Goal: Task Accomplishment & Management: Use online tool/utility

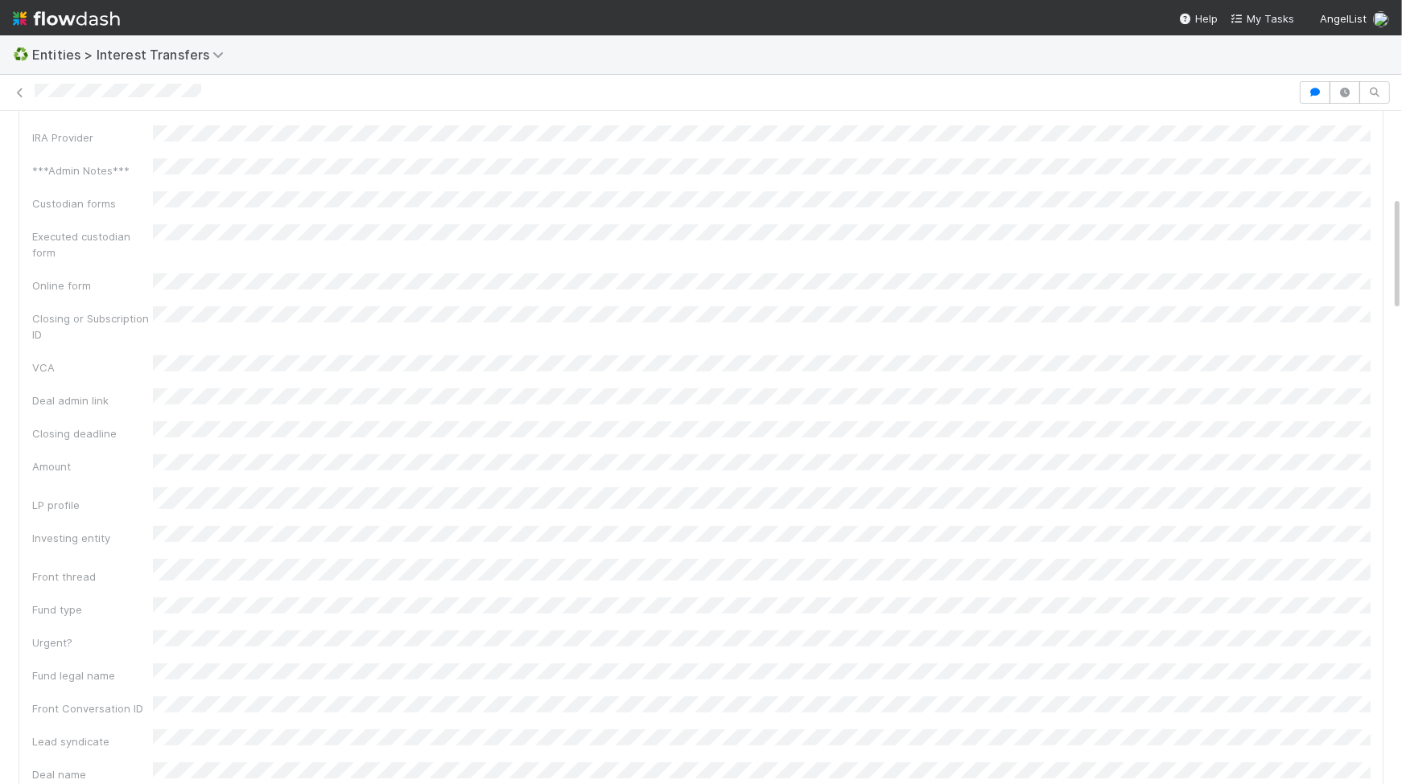
scroll to position [496, 0]
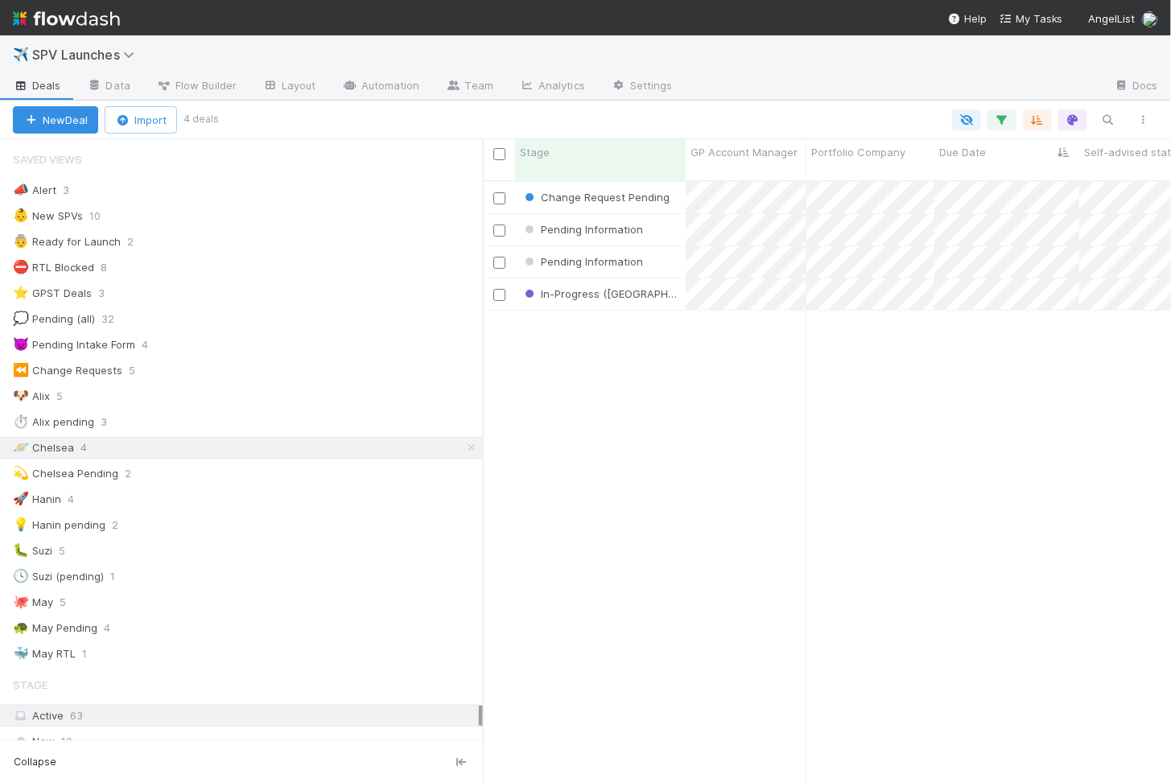
scroll to position [616, 688]
click at [659, 280] on div "In-Progress (SAD)" at bounding box center [600, 293] width 171 height 31
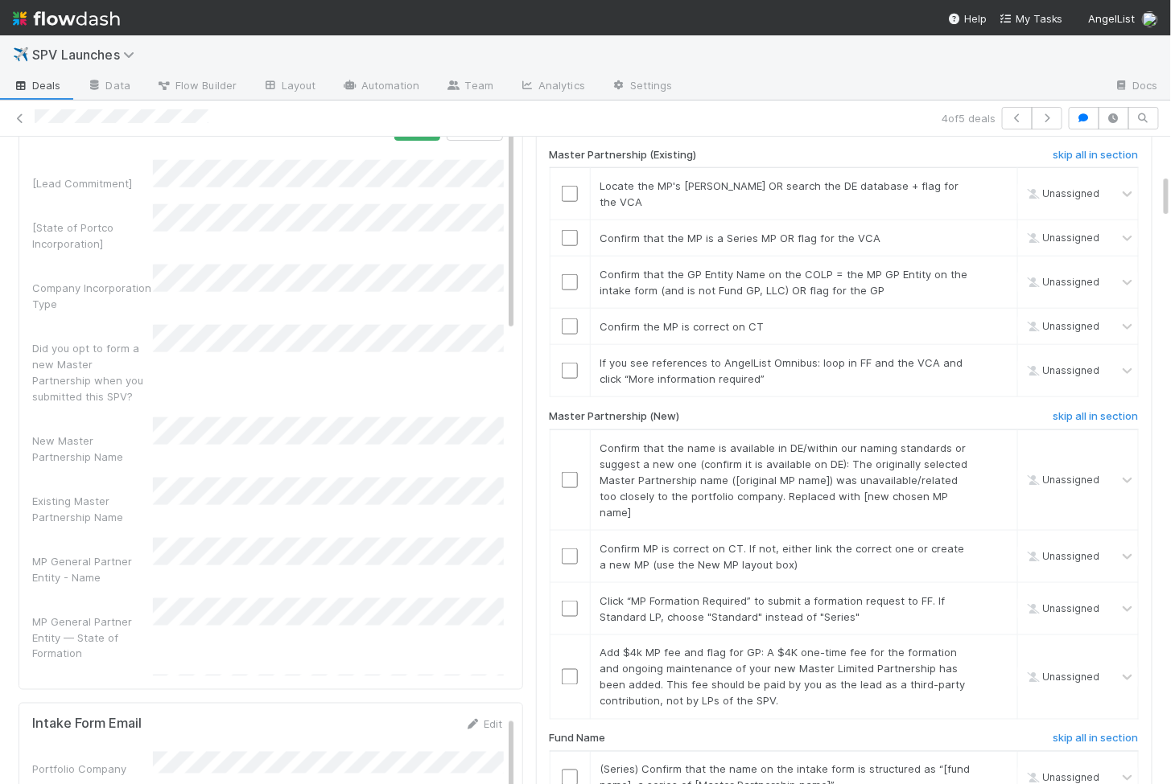
scroll to position [463, 0]
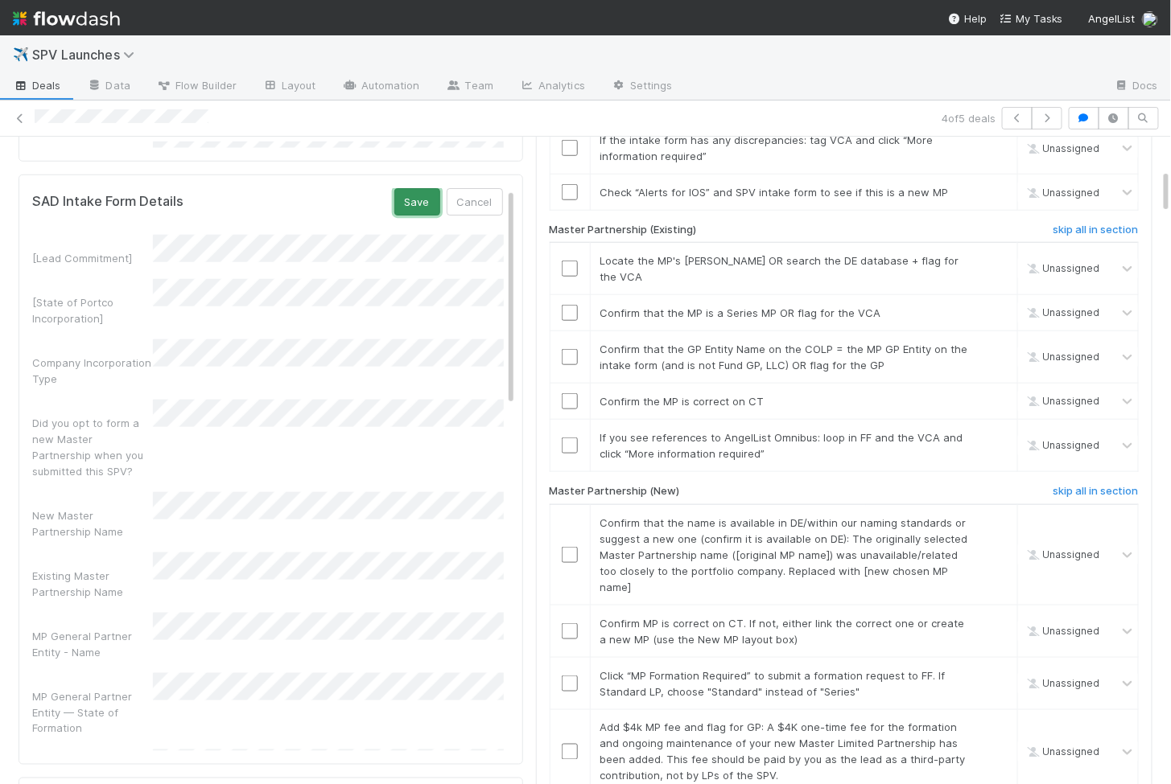
click at [412, 194] on button "Save" at bounding box center [417, 201] width 46 height 27
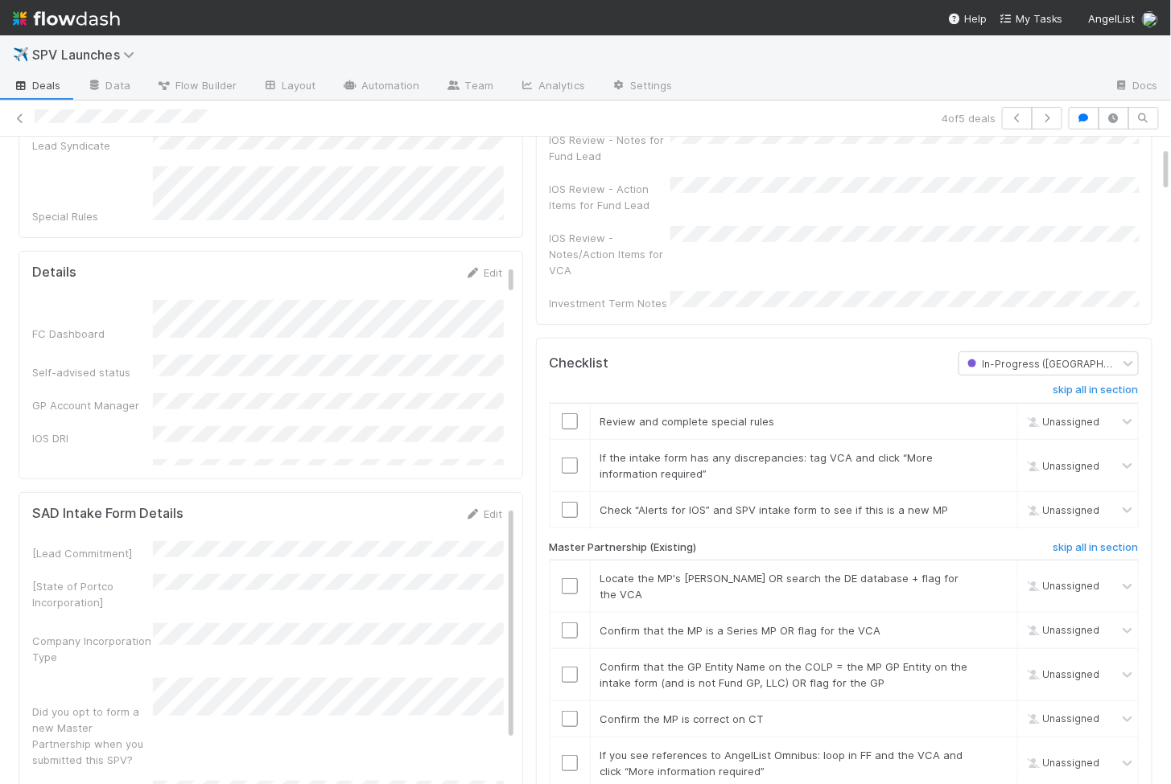
scroll to position [138, 0]
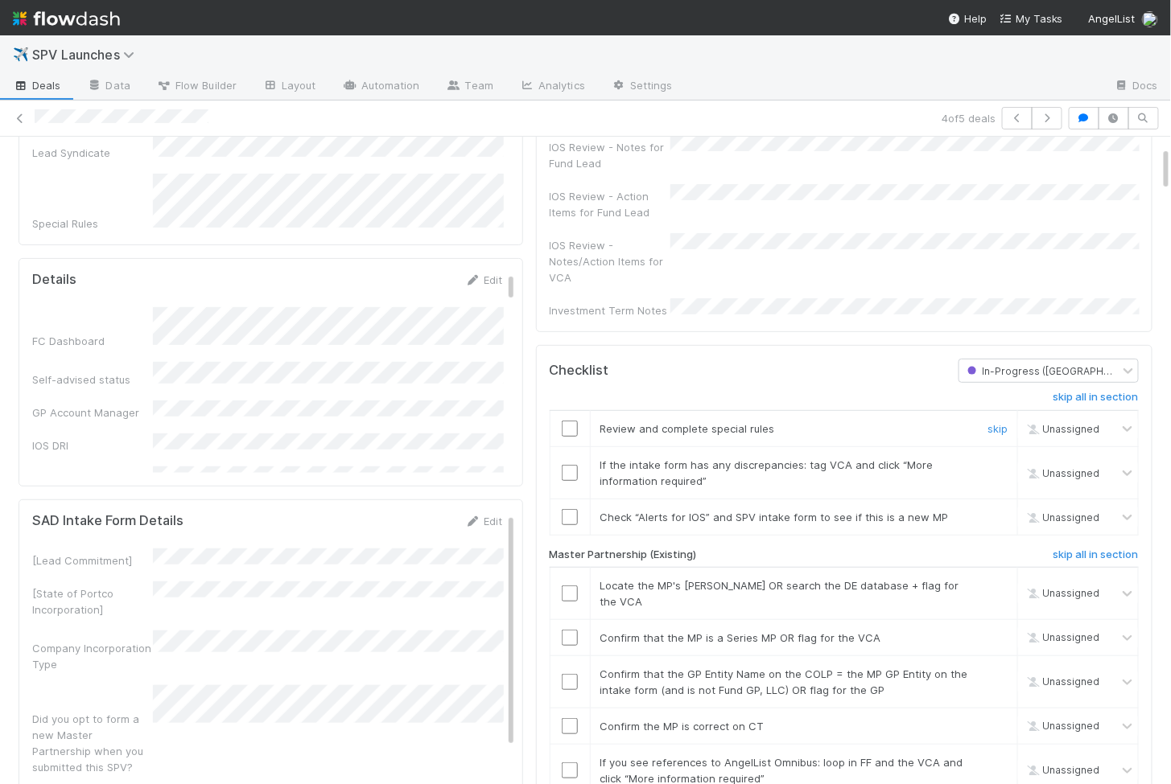
click at [569, 421] on input "checkbox" at bounding box center [570, 429] width 16 height 16
click at [573, 465] on input "checkbox" at bounding box center [570, 473] width 16 height 16
click at [571, 505] on td at bounding box center [570, 517] width 40 height 36
click at [571, 509] on input "checkbox" at bounding box center [570, 517] width 16 height 16
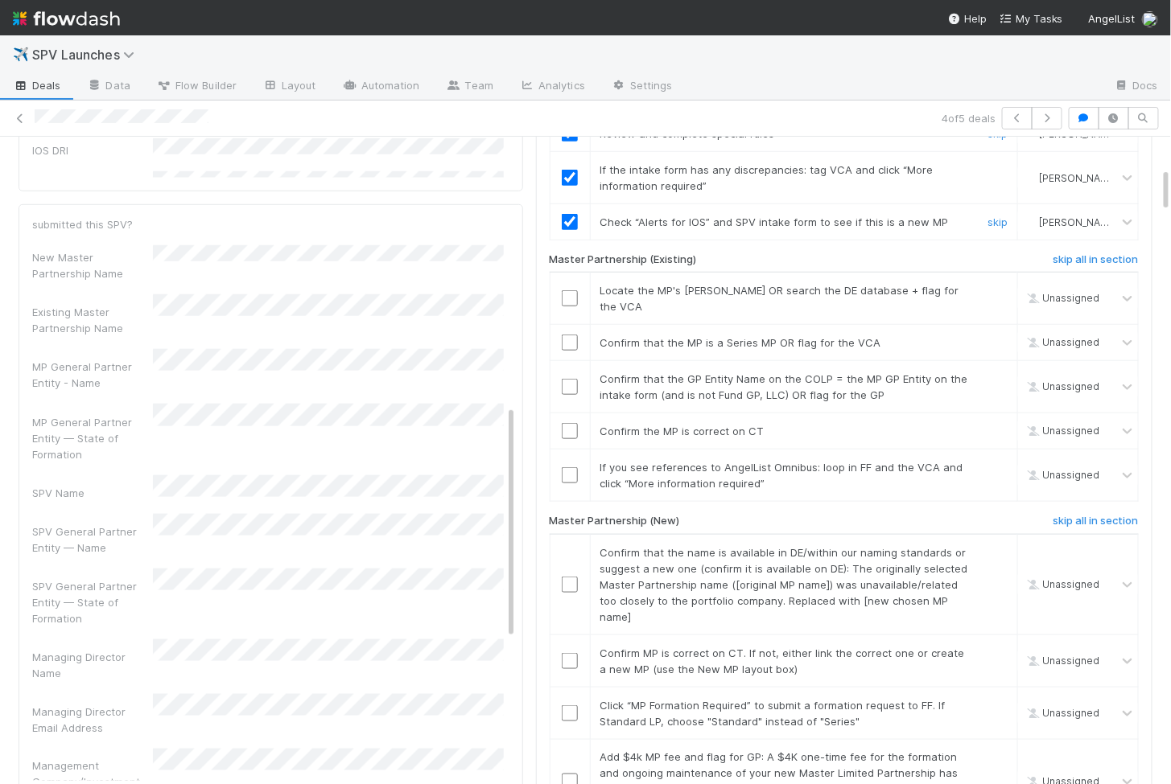
scroll to position [242, 0]
click at [1122, 515] on h6 "skip all in section" at bounding box center [1095, 521] width 85 height 13
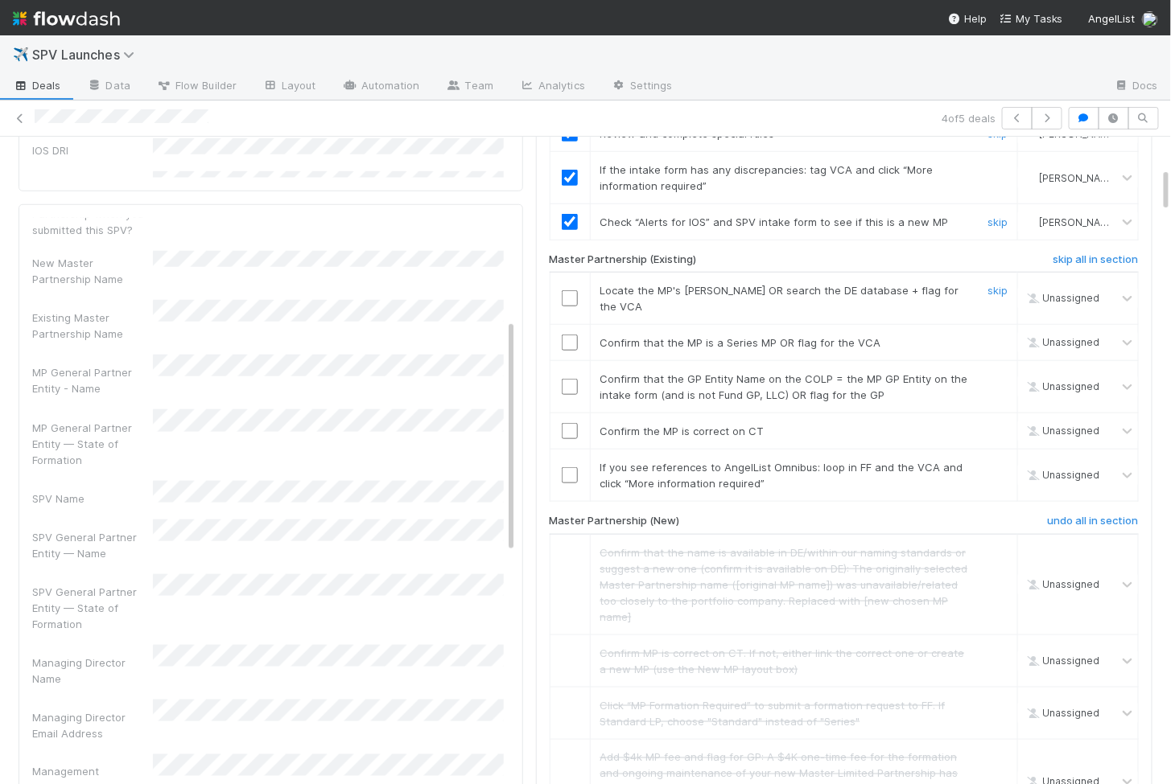
click at [570, 290] on input "checkbox" at bounding box center [570, 298] width 16 height 16
click at [569, 335] on input "checkbox" at bounding box center [570, 343] width 16 height 16
checkbox input "true"
click at [568, 379] on input "checkbox" at bounding box center [570, 387] width 16 height 16
click at [568, 423] on input "checkbox" at bounding box center [570, 431] width 16 height 16
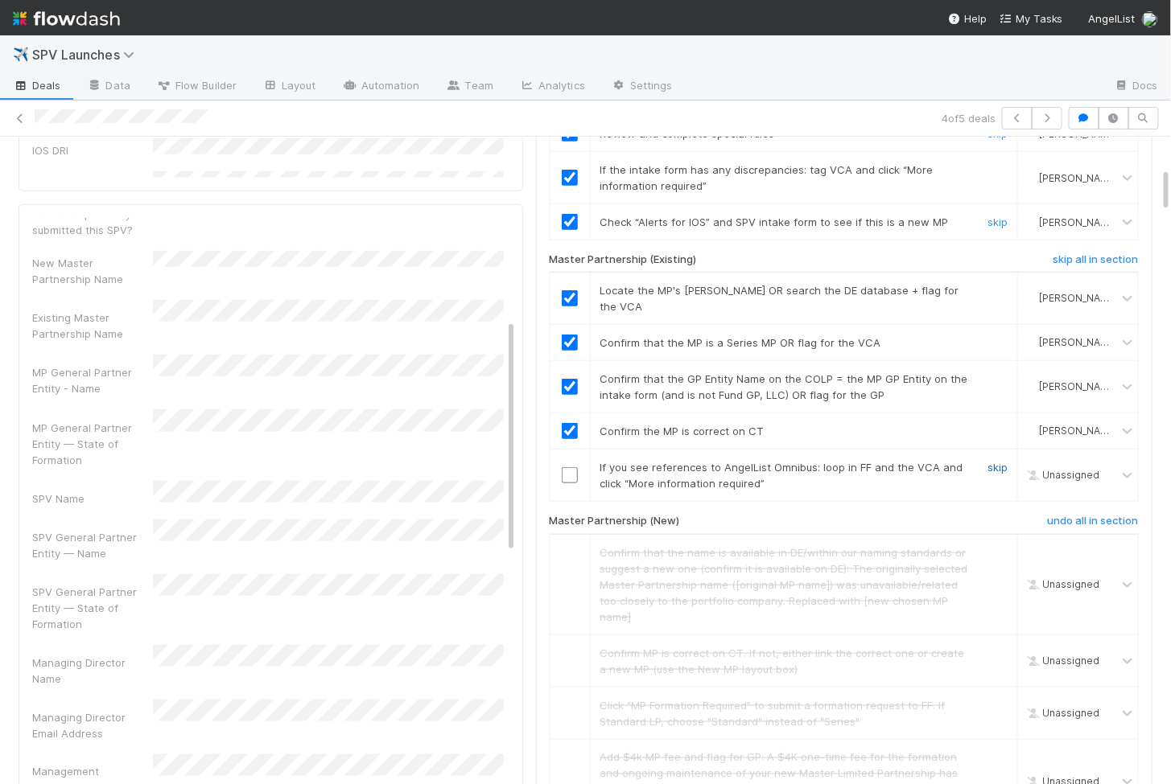
click at [998, 461] on link "skip" at bounding box center [997, 467] width 20 height 13
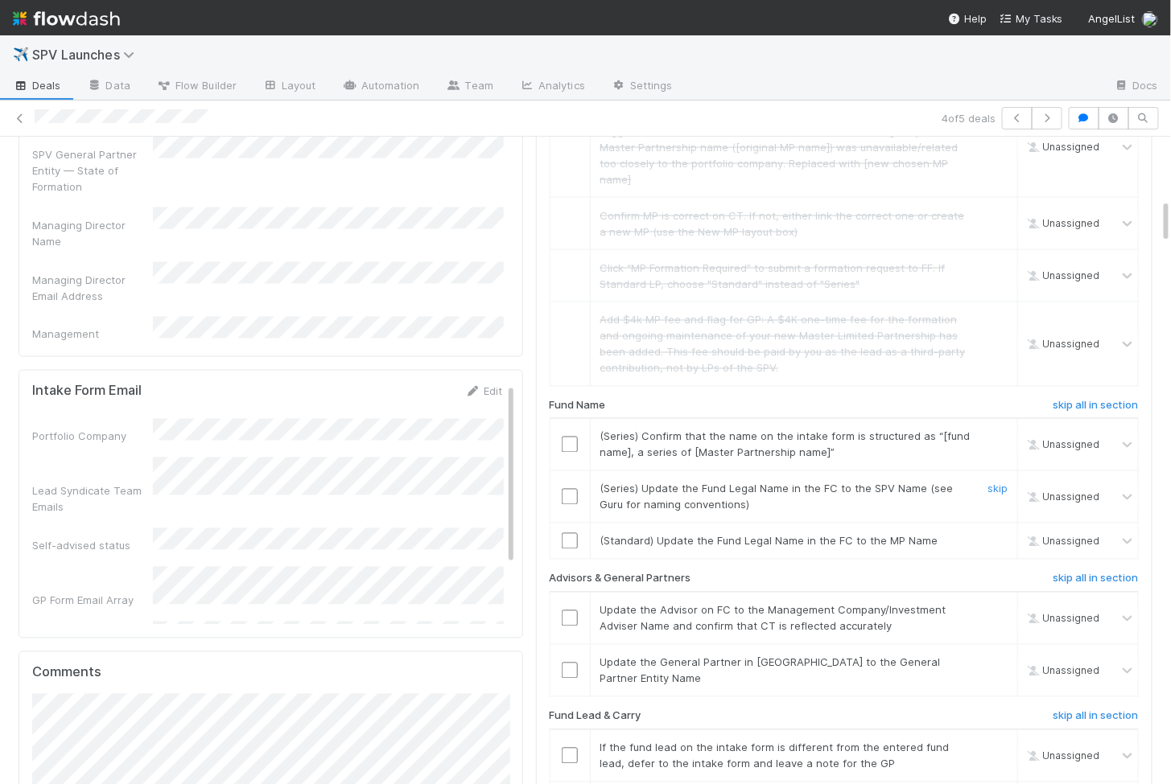
scroll to position [885, 0]
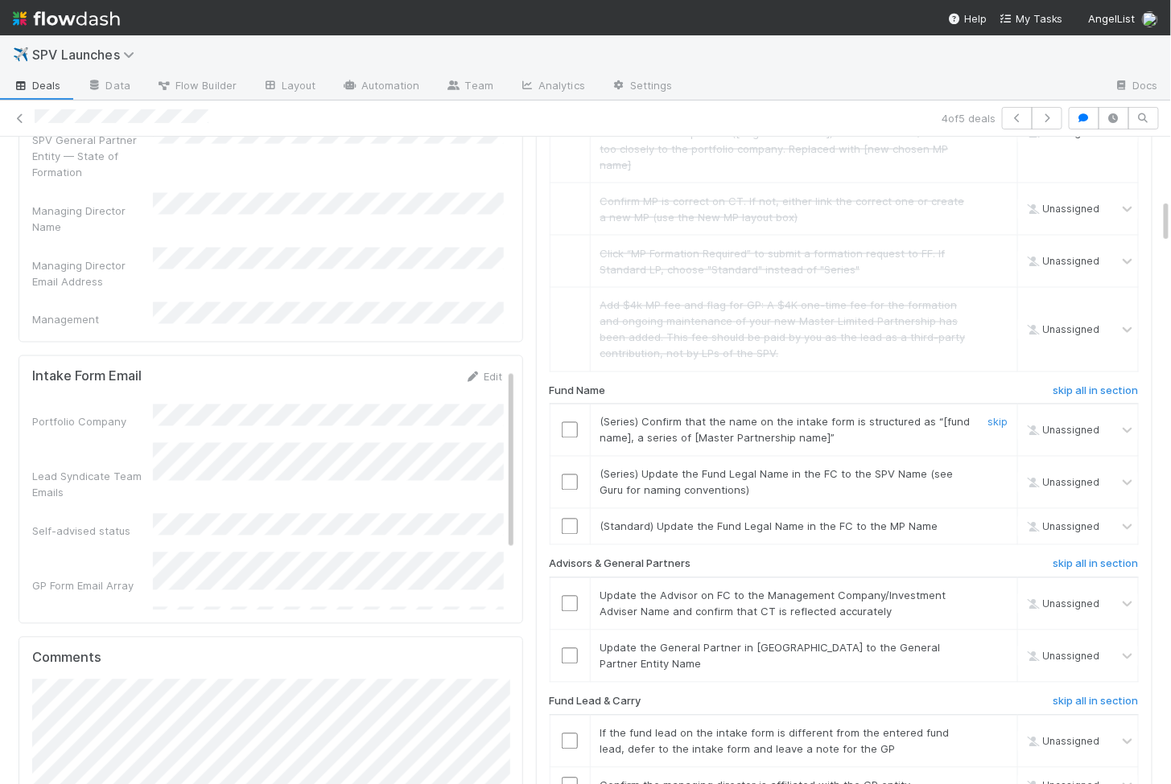
click at [566, 405] on td at bounding box center [570, 431] width 40 height 52
click at [570, 422] on input "checkbox" at bounding box center [570, 430] width 16 height 16
click at [570, 475] on input "checkbox" at bounding box center [570, 483] width 16 height 16
click at [570, 519] on input "checkbox" at bounding box center [570, 527] width 16 height 16
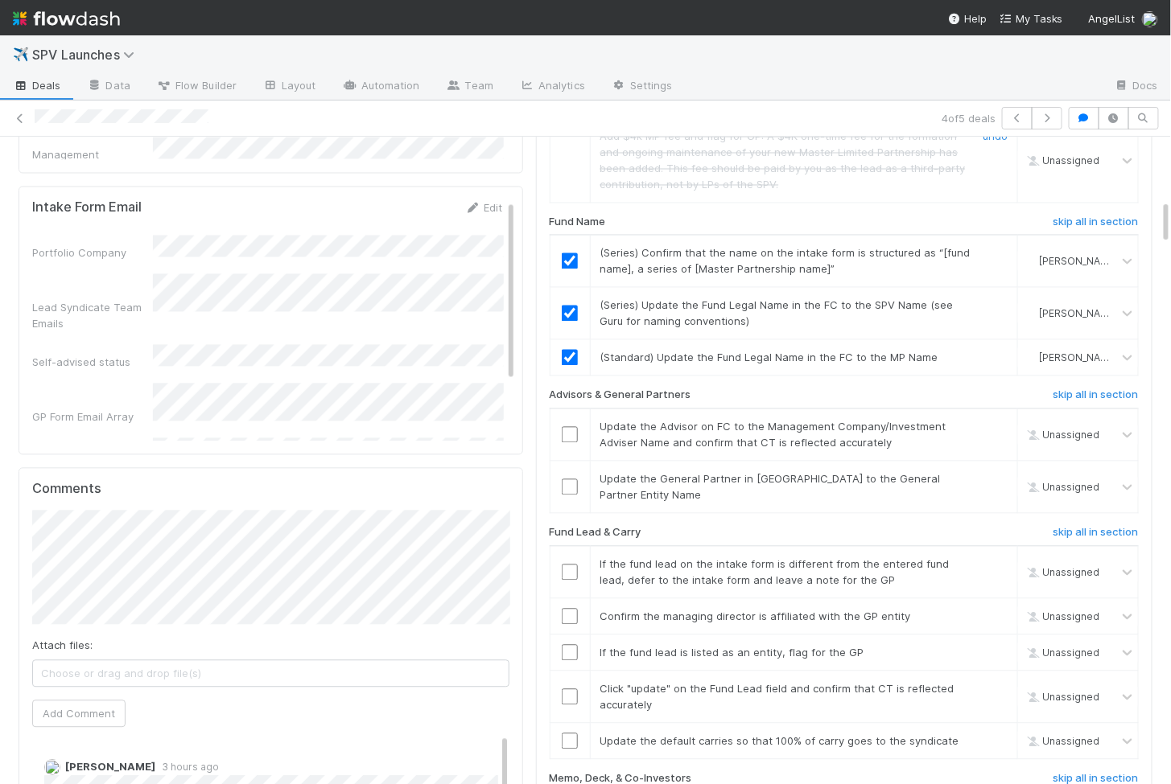
scroll to position [1124, 0]
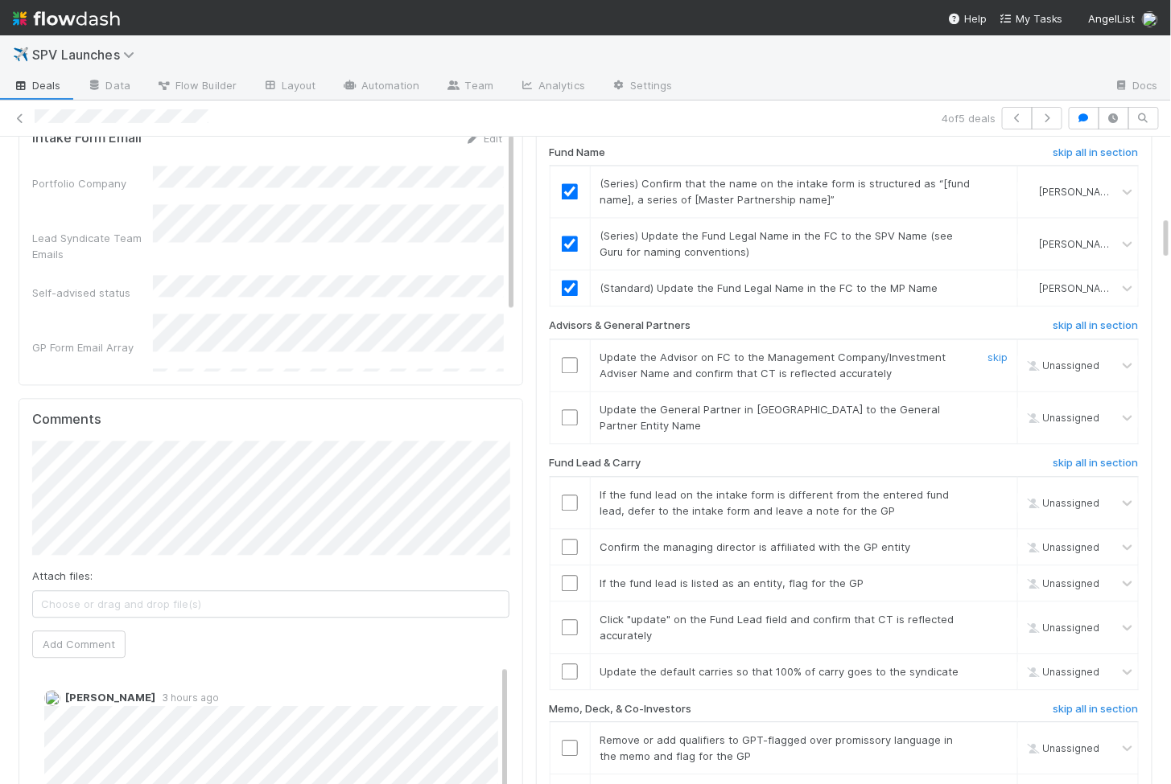
click at [568, 357] on input "checkbox" at bounding box center [570, 365] width 16 height 16
click at [568, 410] on input "checkbox" at bounding box center [570, 418] width 16 height 16
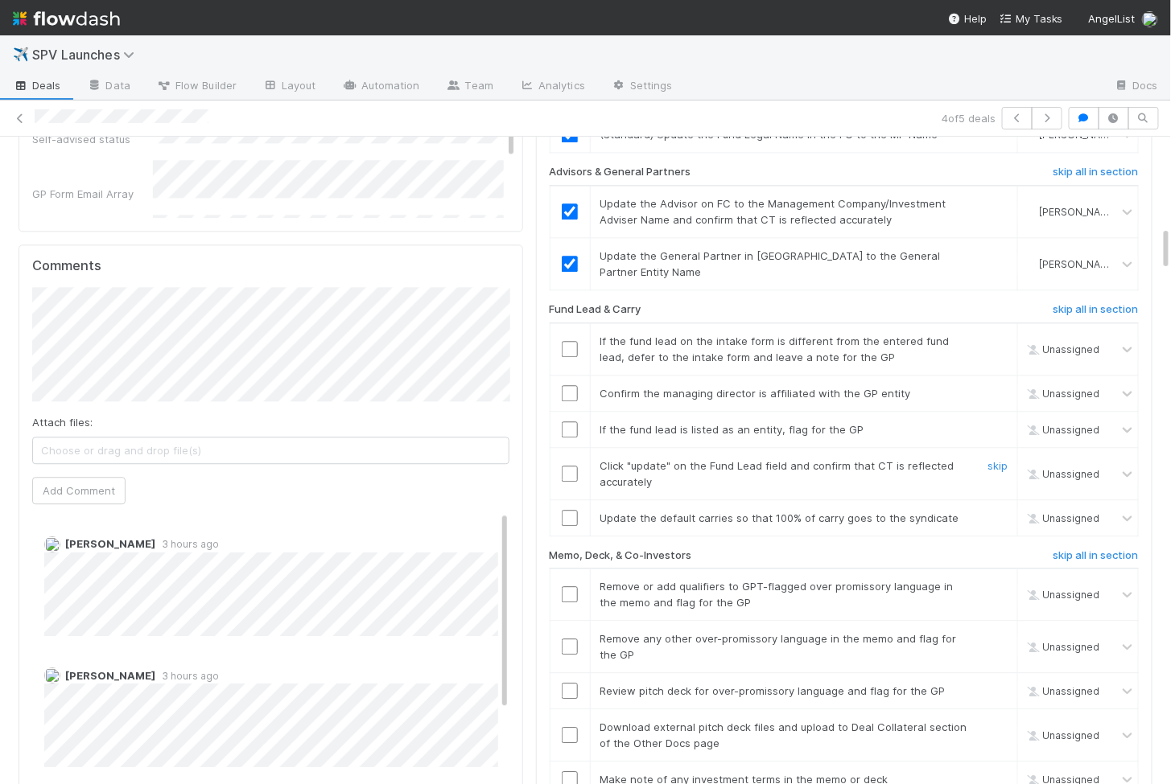
scroll to position [1285, 0]
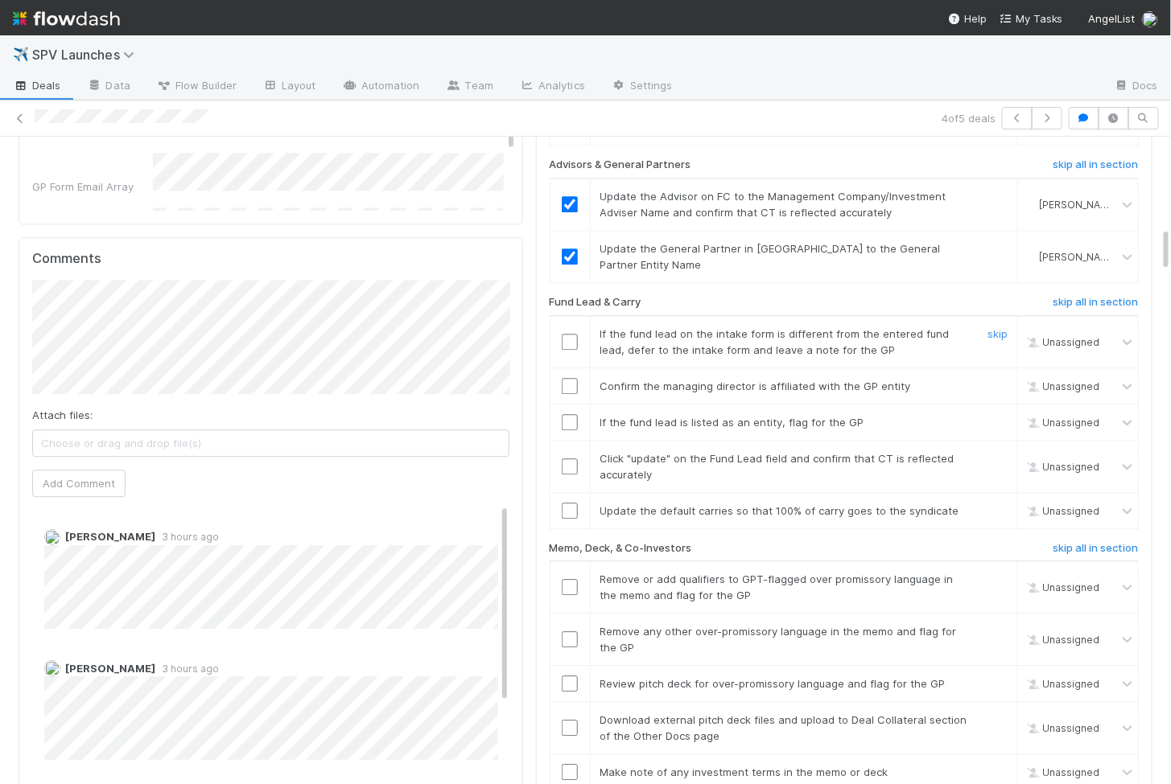
click at [568, 334] on input "checkbox" at bounding box center [570, 342] width 16 height 16
click at [574, 378] on input "checkbox" at bounding box center [570, 386] width 16 height 16
click at [572, 414] on input "checkbox" at bounding box center [570, 422] width 16 height 16
click at [571, 440] on td at bounding box center [570, 466] width 40 height 52
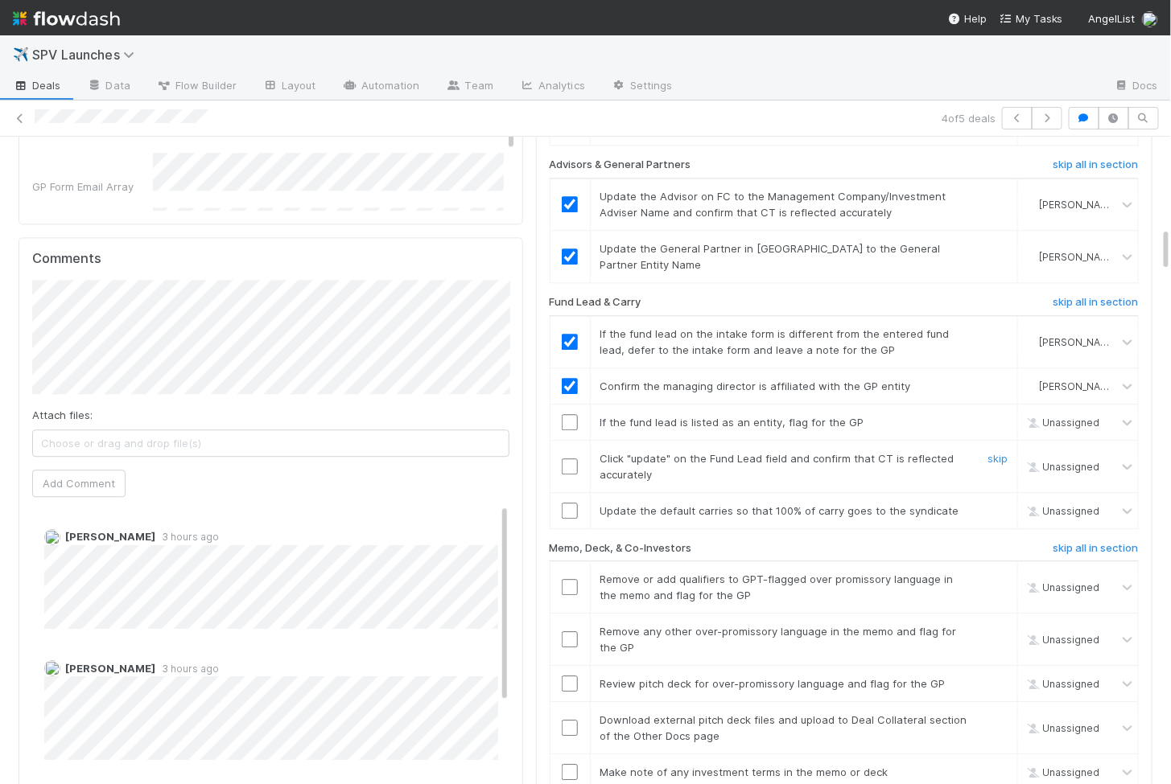
click at [569, 459] on input "checkbox" at bounding box center [570, 467] width 16 height 16
click at [569, 414] on input "checkbox" at bounding box center [570, 422] width 16 height 16
click at [567, 503] on input "checkbox" at bounding box center [570, 511] width 16 height 16
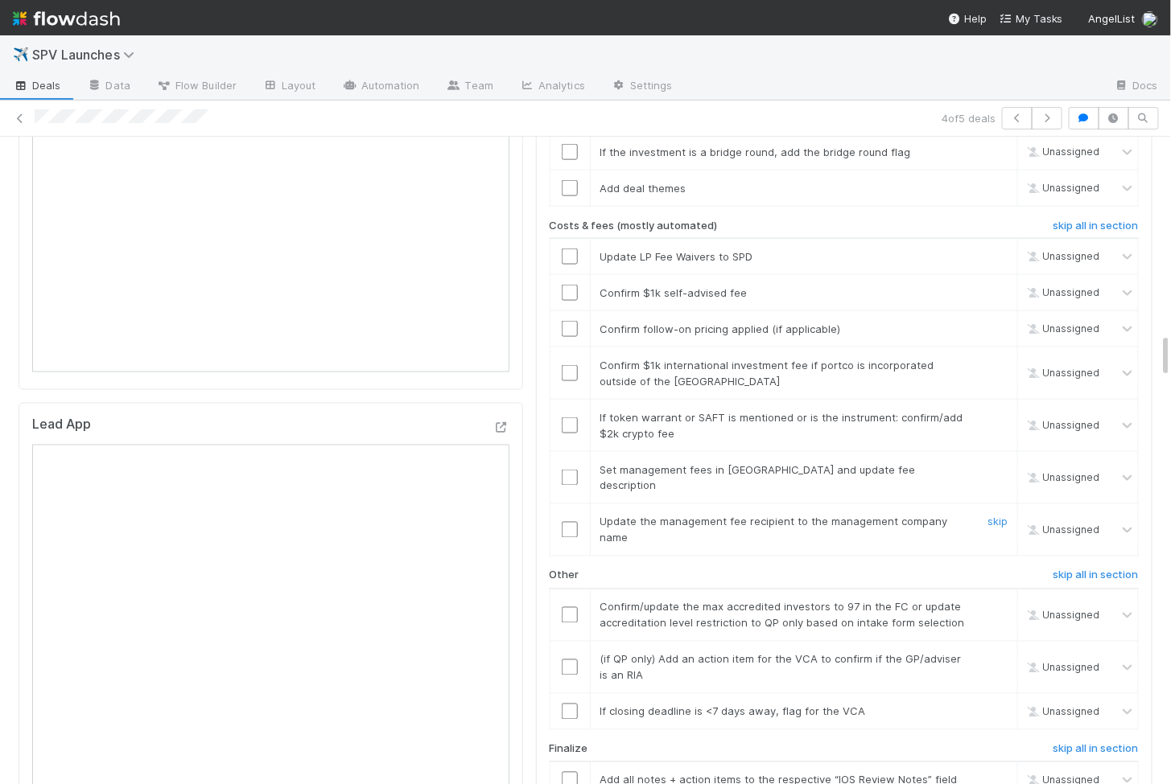
scroll to position [2831, 0]
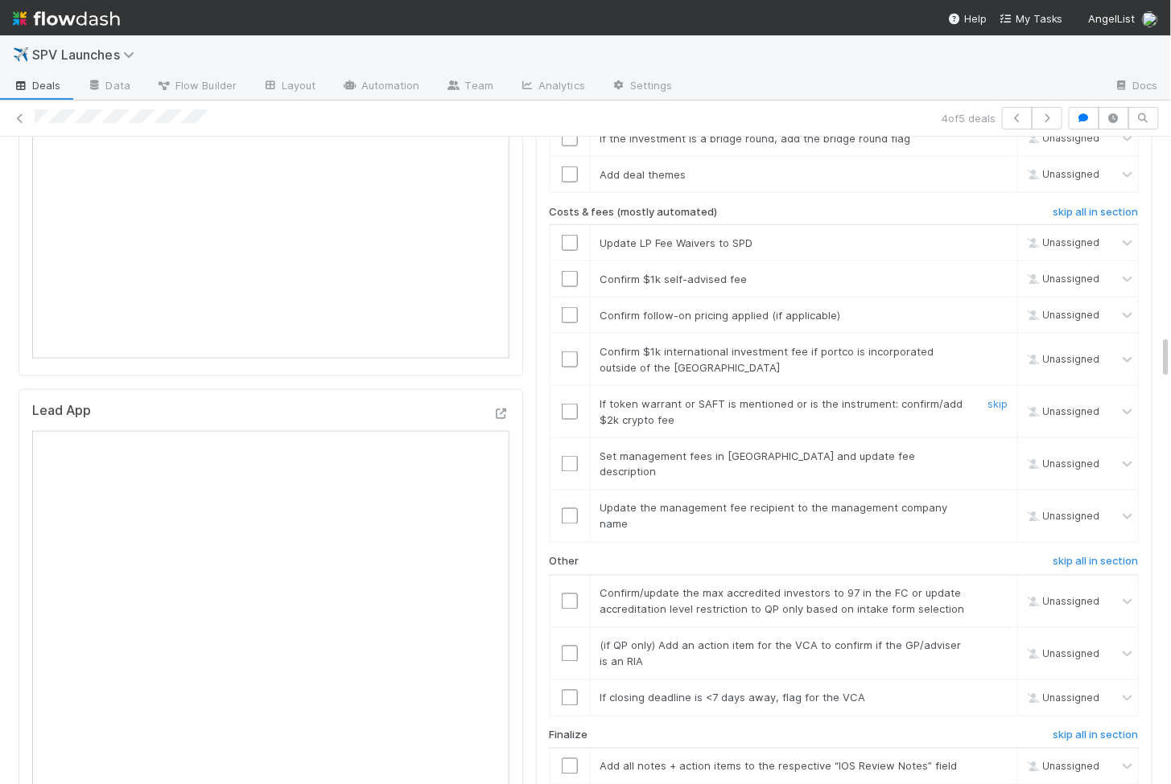
click at [570, 404] on input "checkbox" at bounding box center [570, 412] width 16 height 16
click at [571, 334] on td at bounding box center [570, 360] width 40 height 52
click at [571, 352] on input "checkbox" at bounding box center [570, 360] width 16 height 16
click at [571, 298] on td at bounding box center [570, 316] width 40 height 36
click at [574, 307] on input "checkbox" at bounding box center [570, 315] width 16 height 16
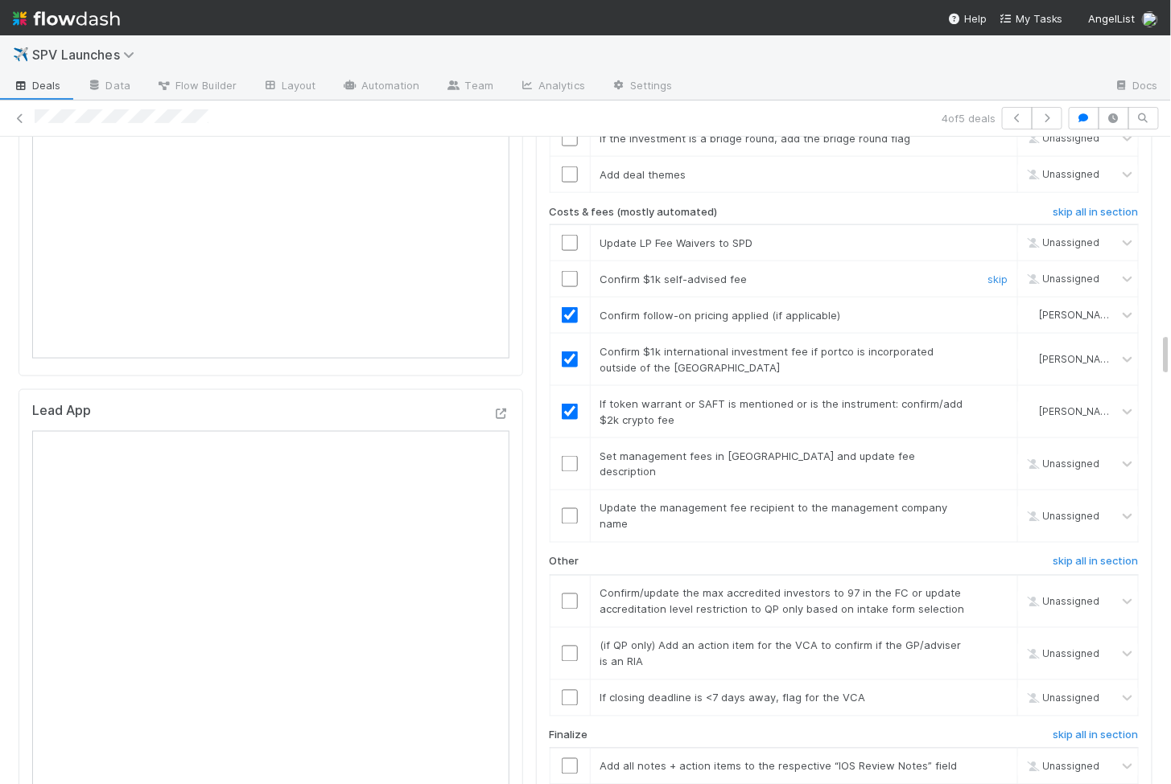
scroll to position [2773, 0]
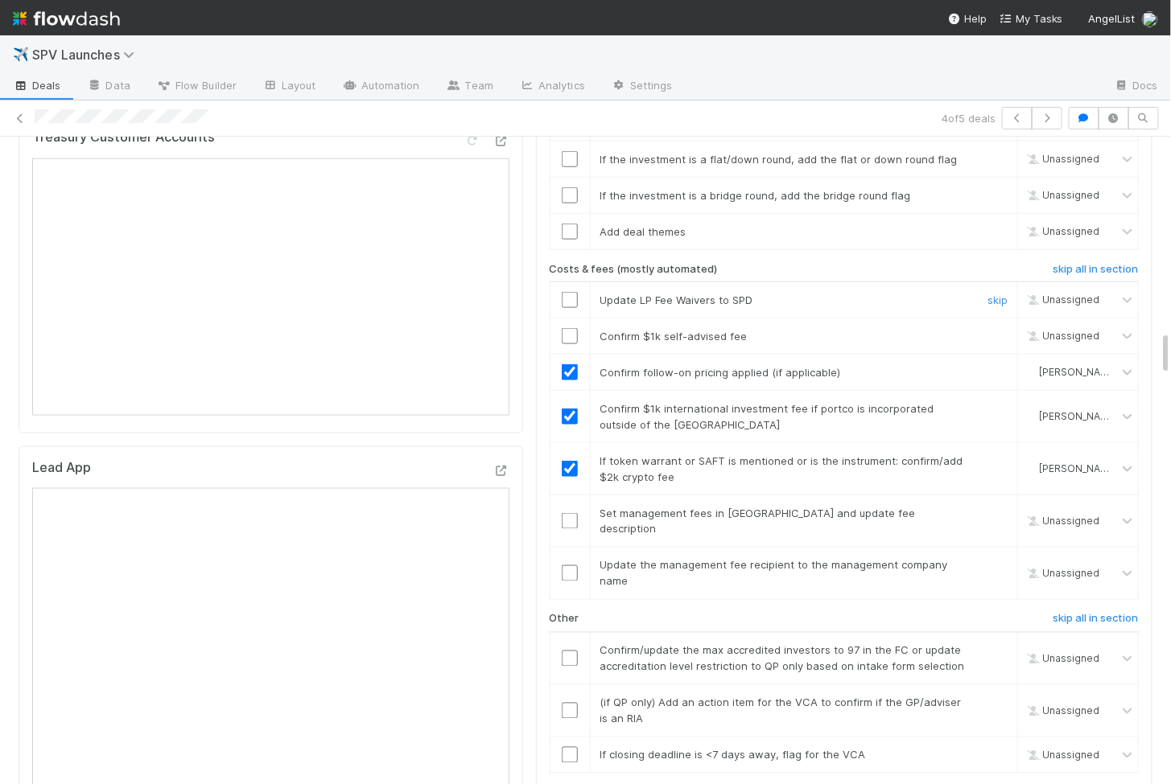
click at [573, 292] on input "checkbox" at bounding box center [570, 300] width 16 height 16
click at [573, 328] on input "checkbox" at bounding box center [570, 336] width 16 height 16
checkbox input "true"
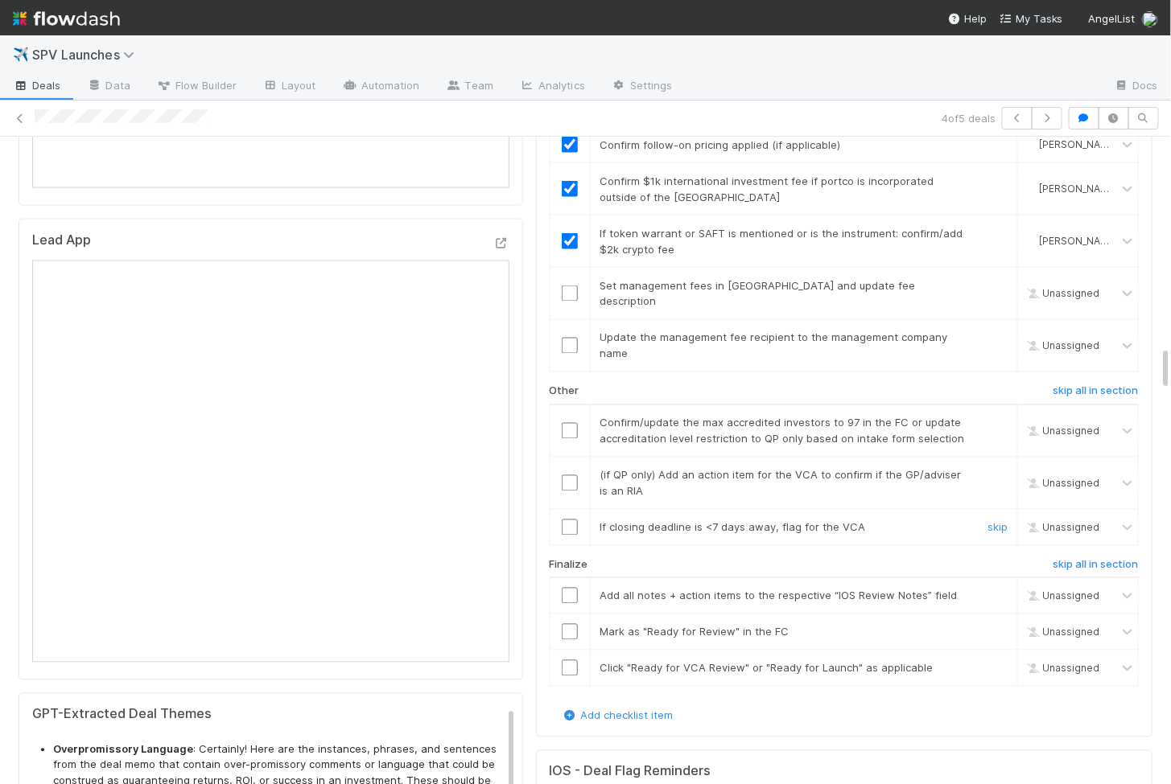
scroll to position [3008, 0]
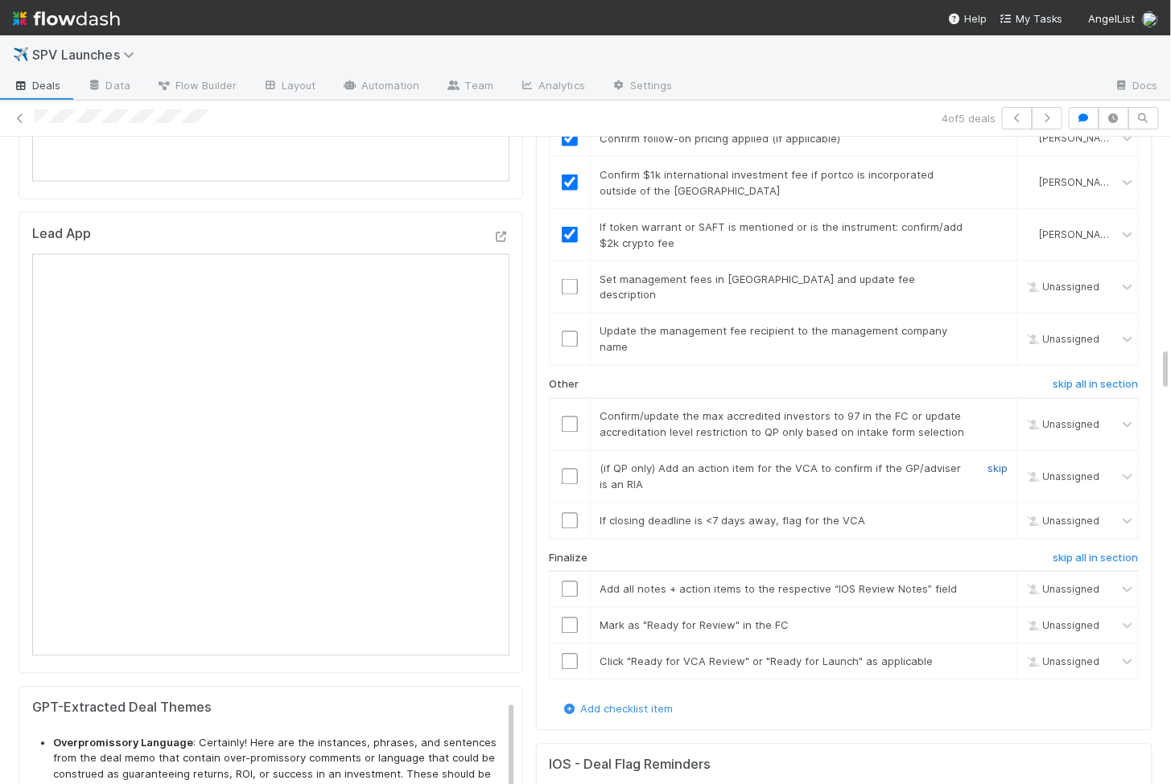
click at [1001, 463] on link "skip" at bounding box center [997, 469] width 20 height 13
click at [569, 513] on input "checkbox" at bounding box center [570, 521] width 16 height 16
click at [569, 417] on input "checkbox" at bounding box center [570, 425] width 16 height 16
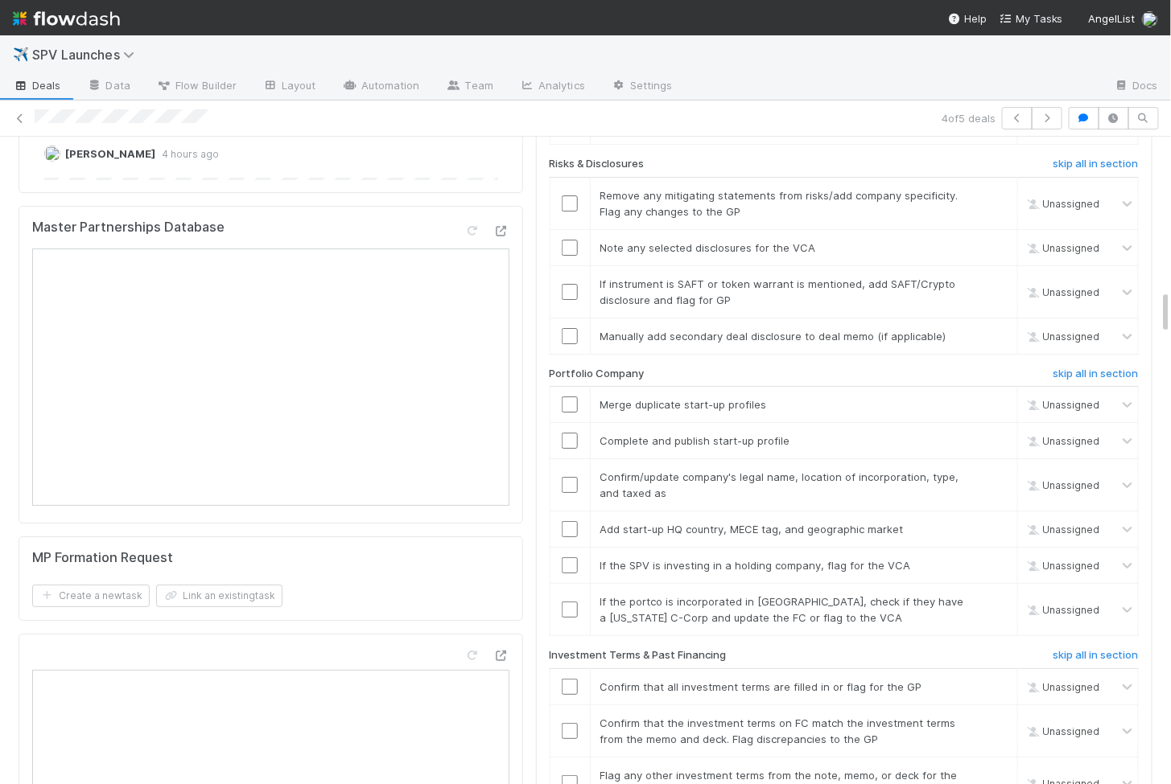
scroll to position [2894, 0]
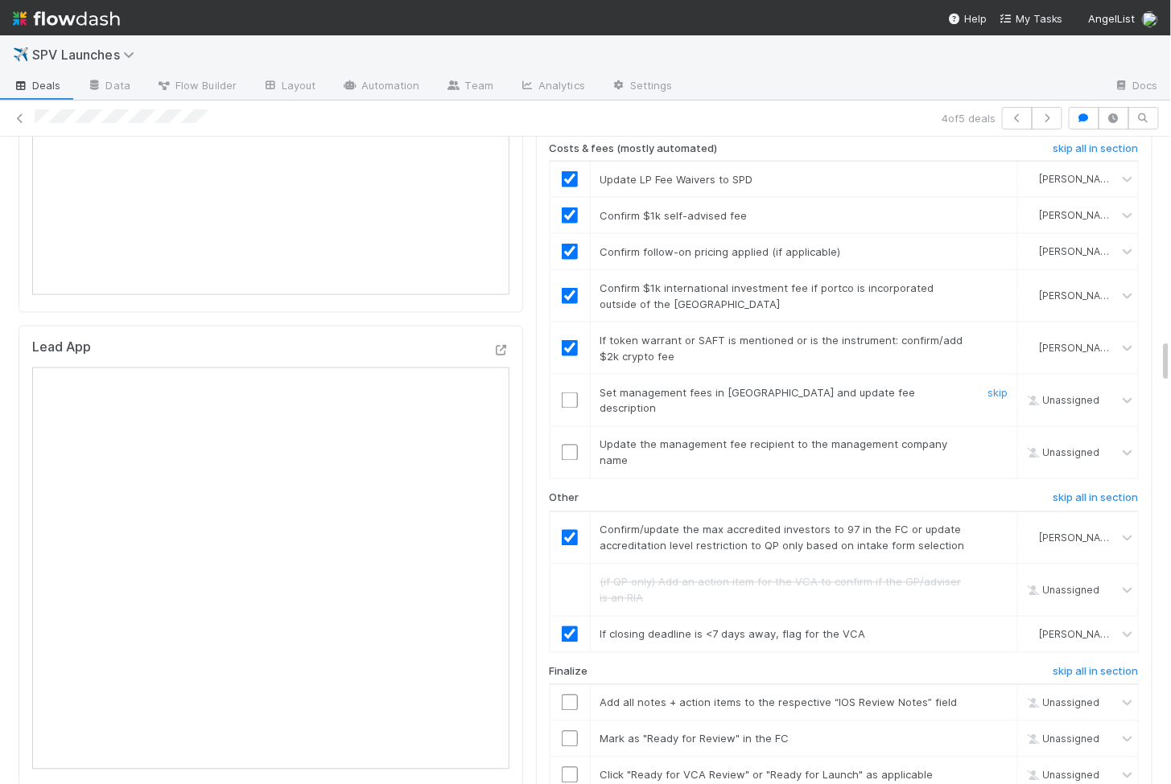
click at [568, 393] on input "checkbox" at bounding box center [570, 401] width 16 height 16
click at [574, 445] on input "checkbox" at bounding box center [570, 453] width 16 height 16
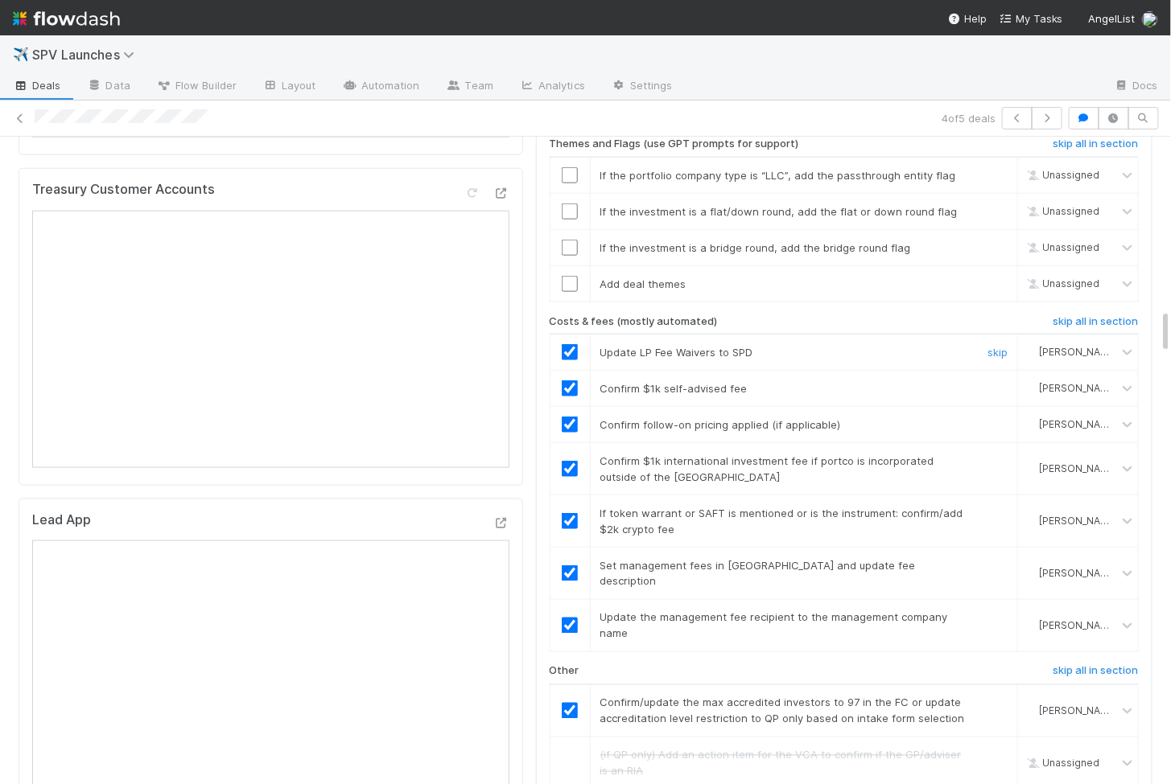
scroll to position [2464, 0]
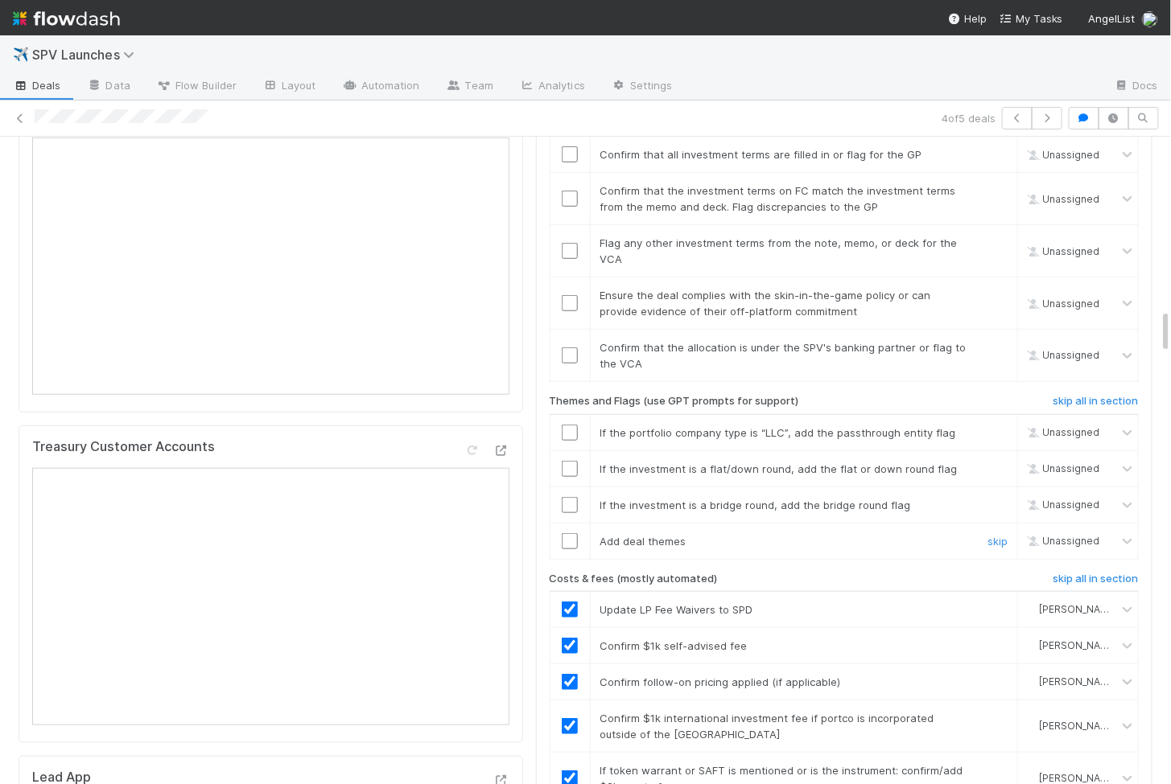
click at [569, 533] on input "checkbox" at bounding box center [570, 541] width 16 height 16
click at [571, 497] on input "checkbox" at bounding box center [570, 505] width 16 height 16
click at [567, 461] on input "checkbox" at bounding box center [570, 469] width 16 height 16
click at [566, 425] on input "checkbox" at bounding box center [570, 433] width 16 height 16
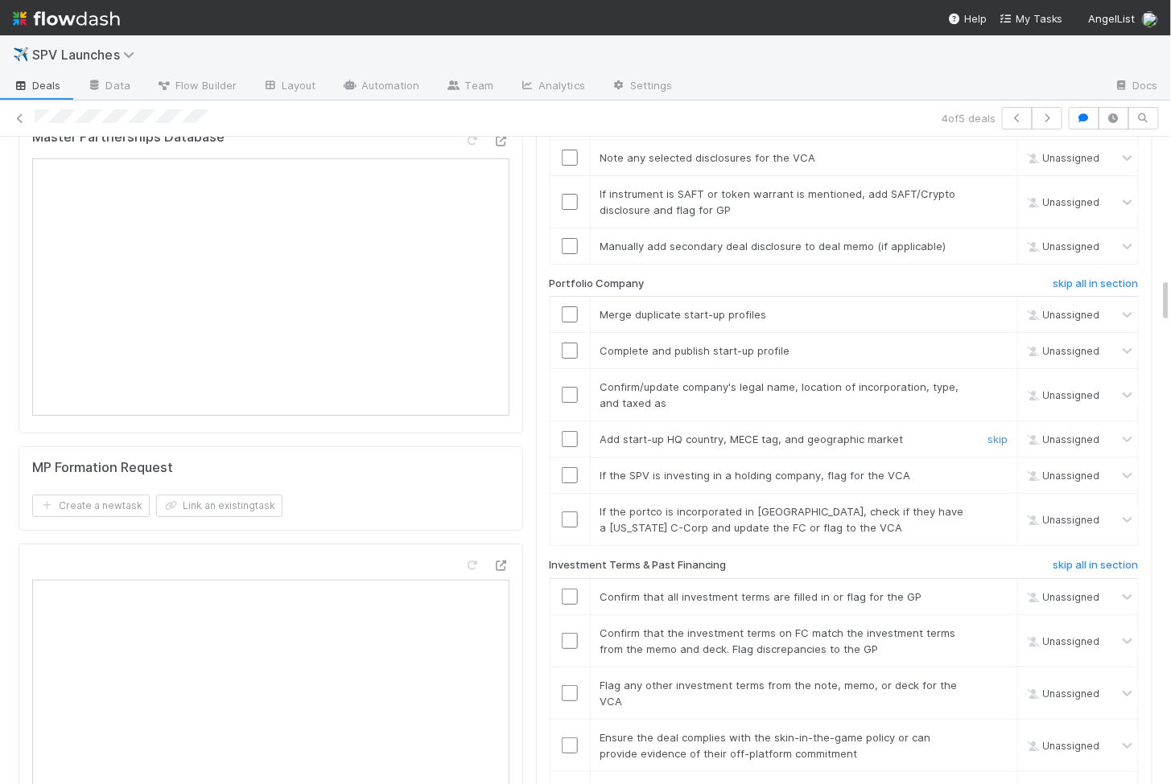
scroll to position [2020, 0]
click at [570, 513] on input "checkbox" at bounding box center [570, 521] width 16 height 16
click at [566, 468] on input "checkbox" at bounding box center [570, 476] width 16 height 16
click at [569, 432] on input "checkbox" at bounding box center [570, 440] width 16 height 16
click at [572, 388] on input "checkbox" at bounding box center [570, 396] width 16 height 16
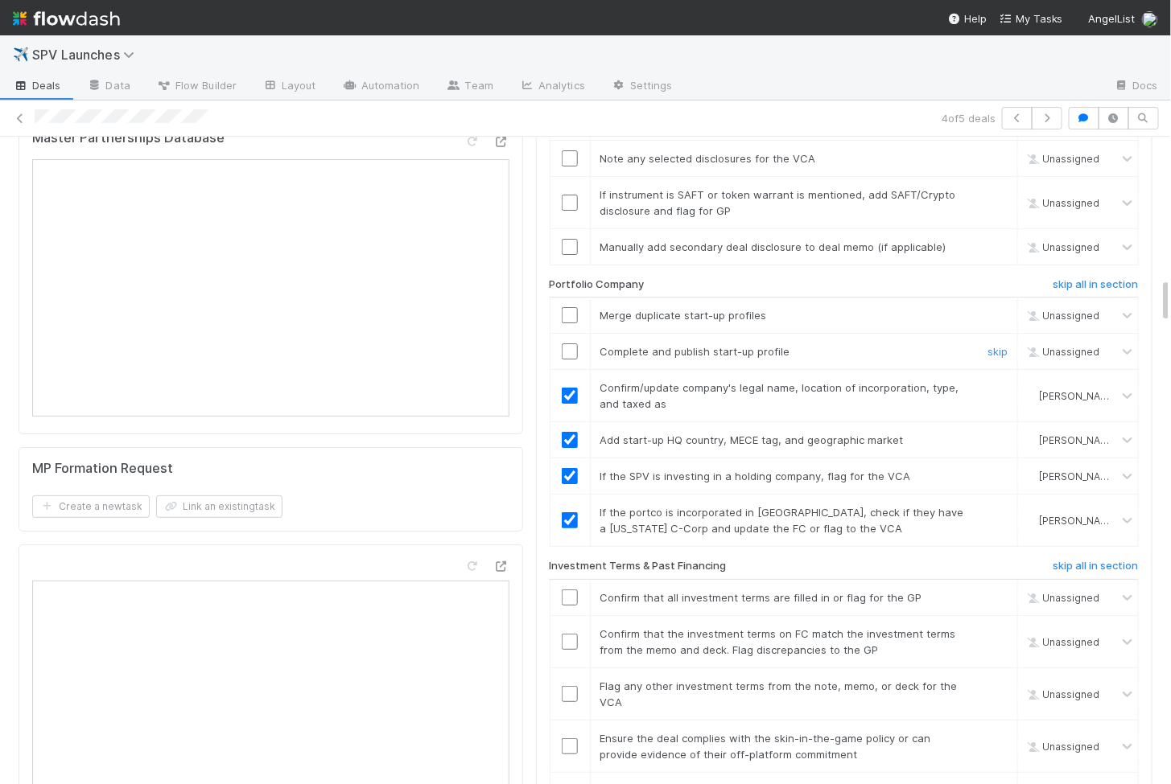
click at [569, 344] on input "checkbox" at bounding box center [570, 352] width 16 height 16
click at [571, 307] on input "checkbox" at bounding box center [570, 315] width 16 height 16
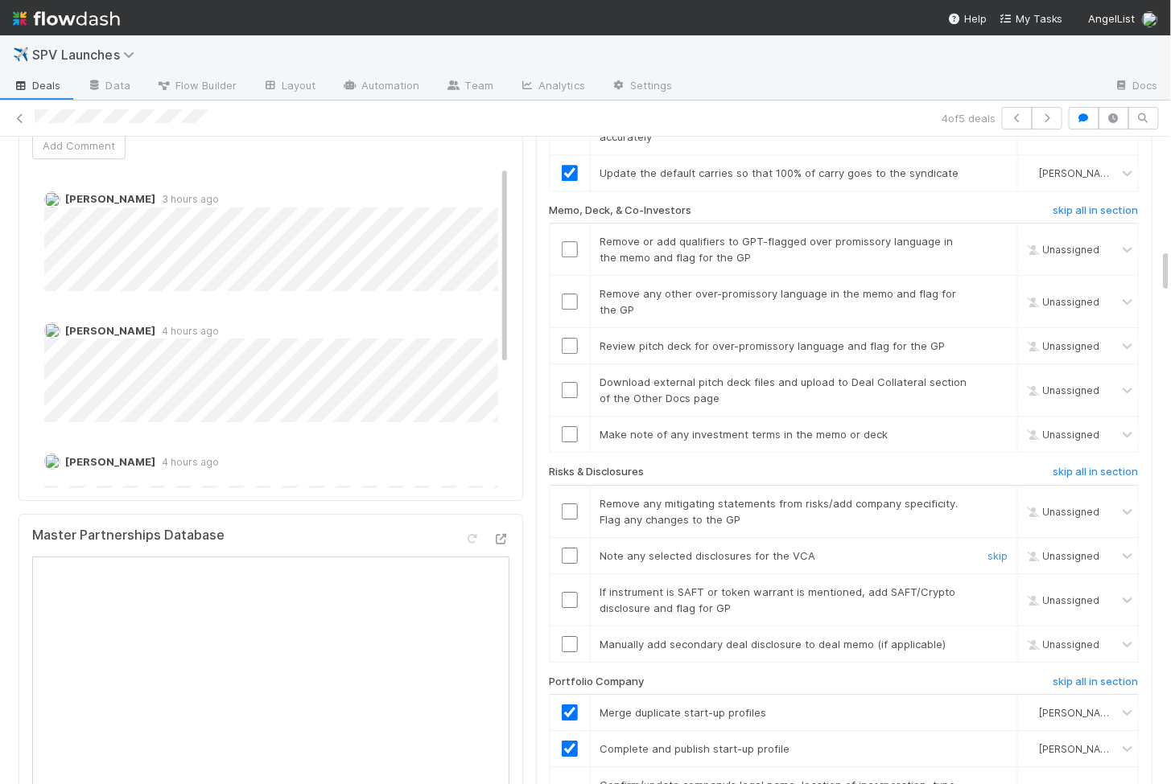
scroll to position [1538, 0]
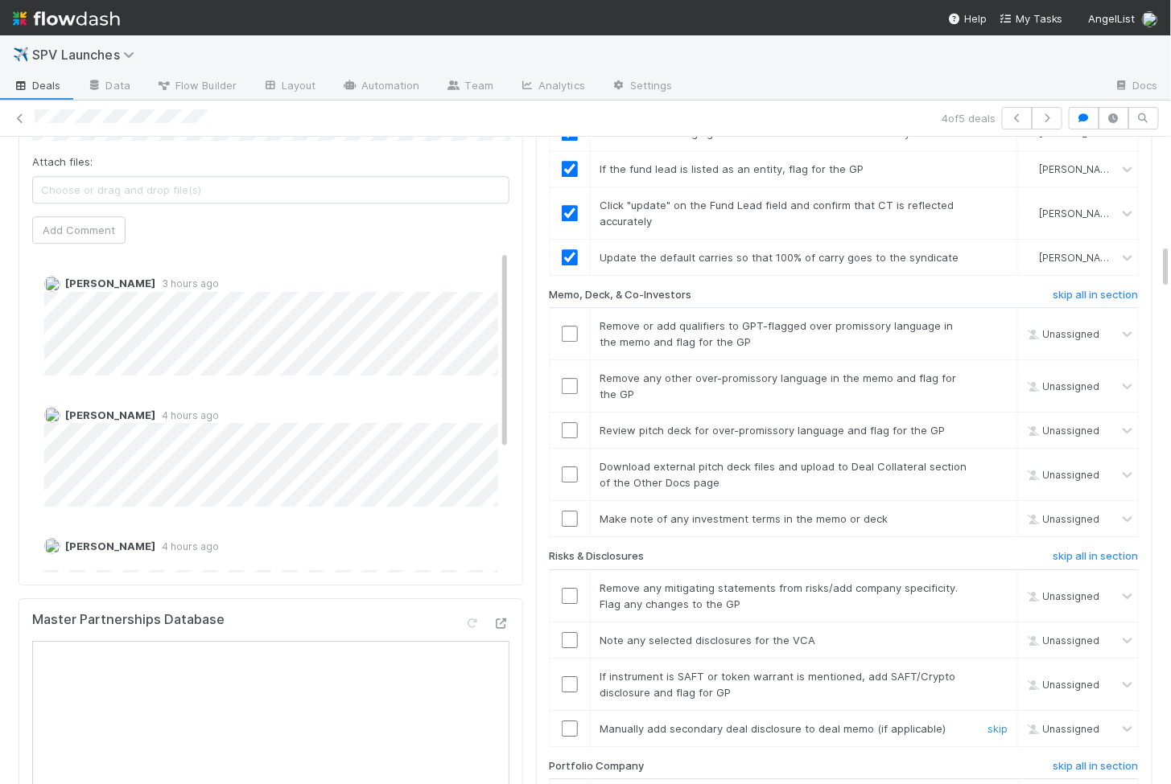
click at [567, 721] on input "checkbox" at bounding box center [570, 729] width 16 height 16
click at [566, 677] on input "checkbox" at bounding box center [570, 685] width 16 height 16
click at [570, 632] on input "checkbox" at bounding box center [570, 640] width 16 height 16
click at [570, 570] on td at bounding box center [570, 596] width 40 height 52
click at [570, 588] on input "checkbox" at bounding box center [570, 596] width 16 height 16
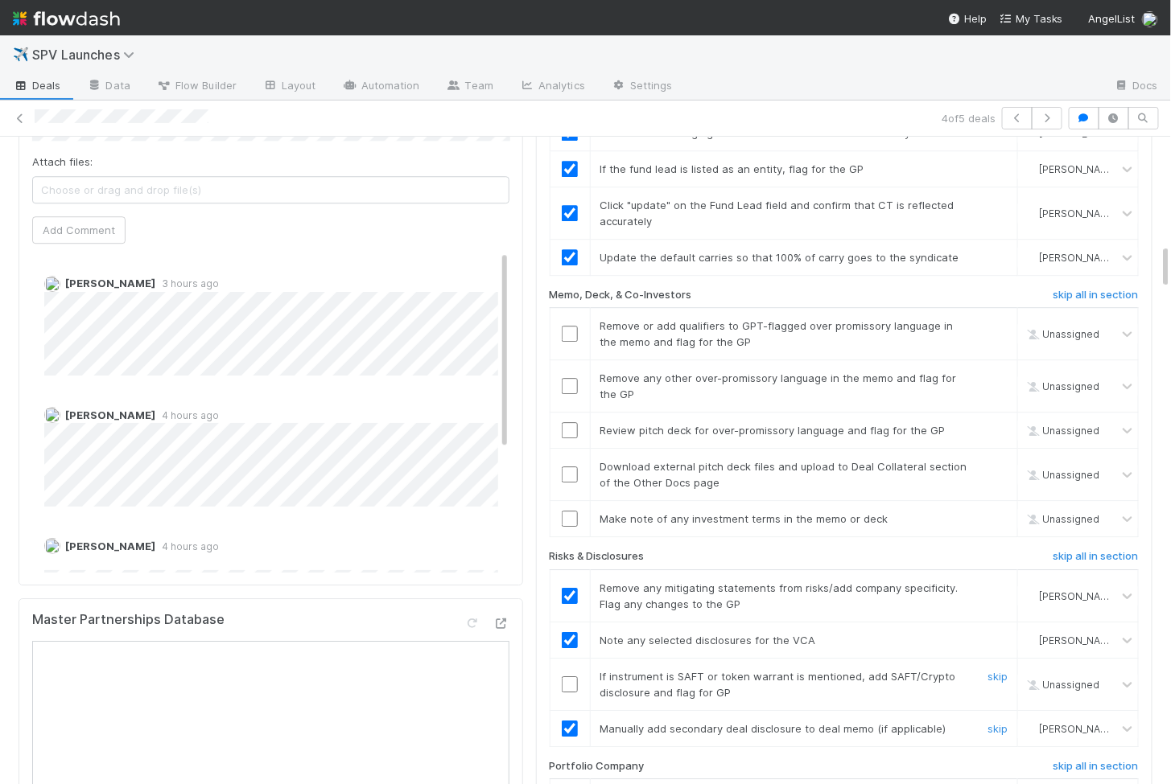
click at [570, 658] on td at bounding box center [570, 684] width 40 height 52
click at [570, 677] on input "checkbox" at bounding box center [570, 685] width 16 height 16
click at [571, 422] on input "checkbox" at bounding box center [570, 430] width 16 height 16
click at [571, 467] on input "checkbox" at bounding box center [570, 475] width 16 height 16
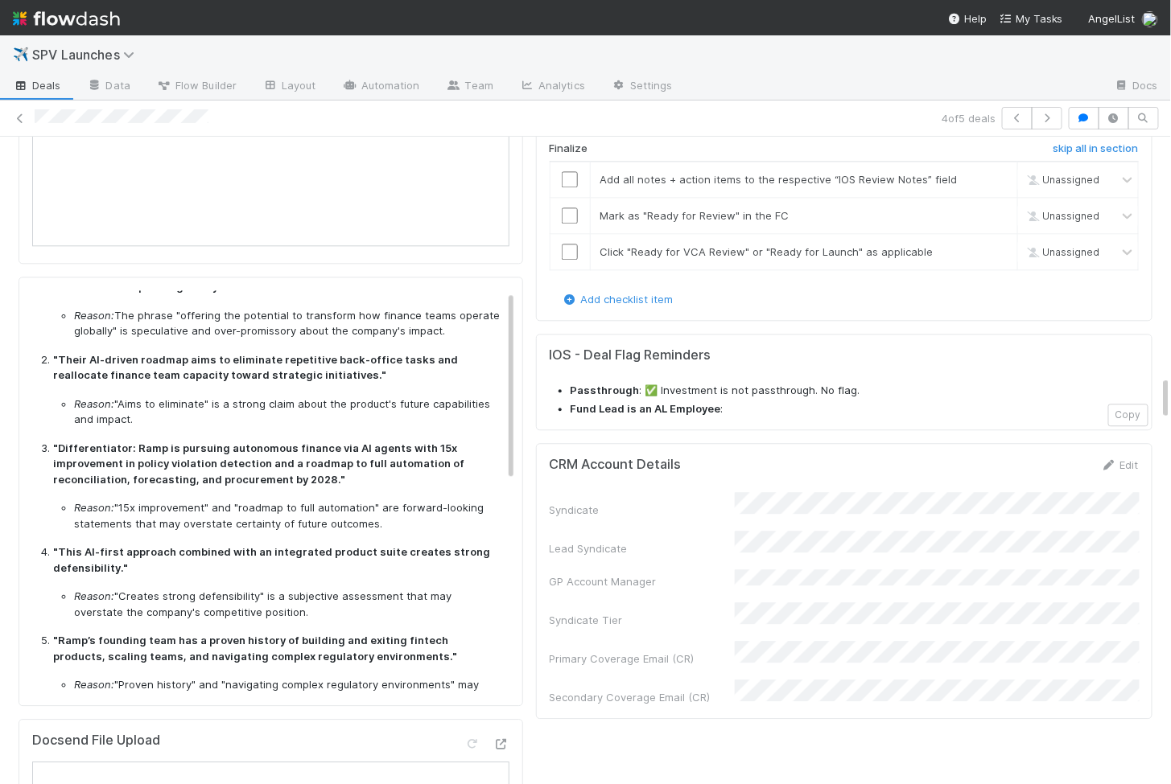
scroll to position [0, 0]
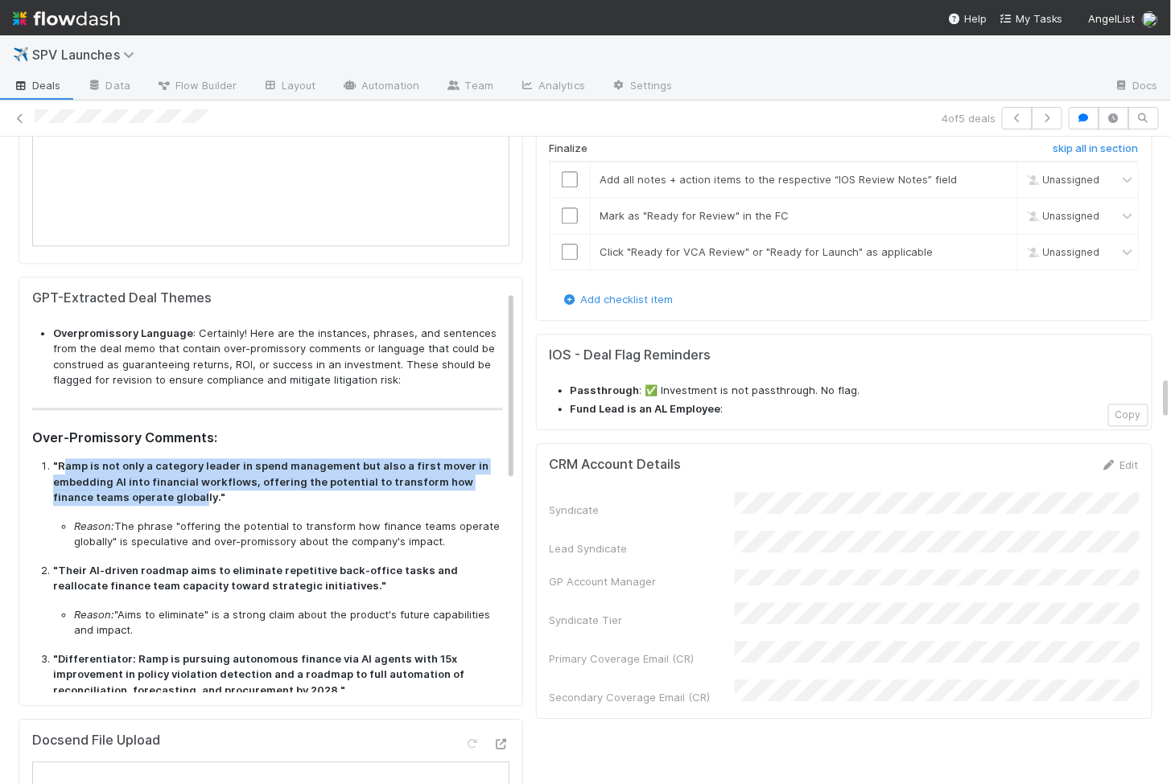
drag, startPoint x: 62, startPoint y: 445, endPoint x: 159, endPoint y: 473, distance: 101.3
click at [159, 473] on strong ""Ramp is not only a category leader in spend management but also a first mover …" at bounding box center [270, 481] width 435 height 44
copy strong "amp is not only a category leader in spend management but also a first mover in…"
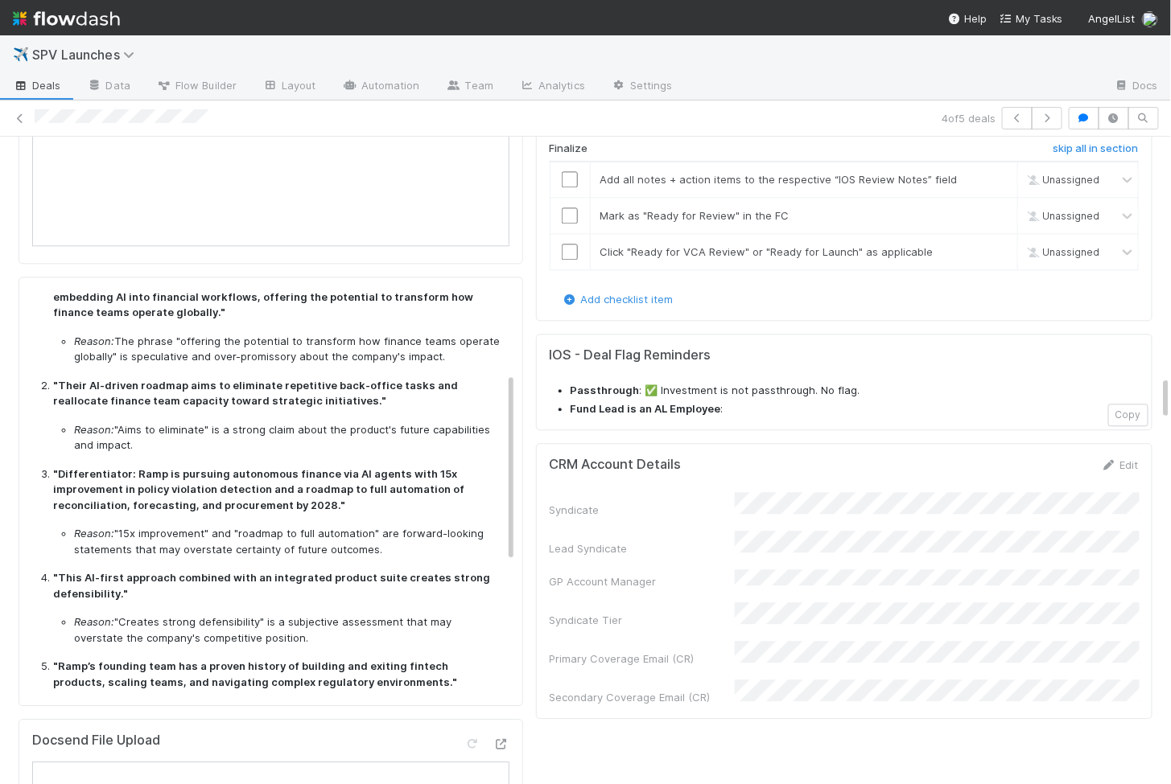
scroll to position [242, 0]
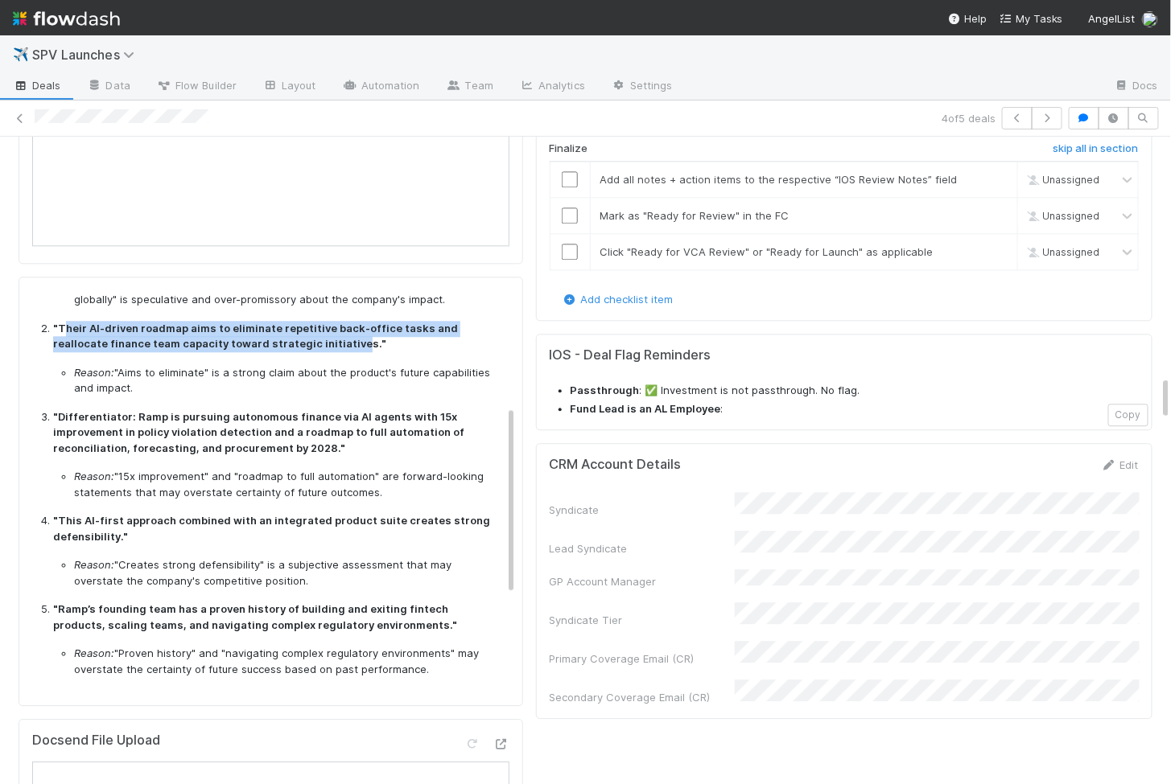
drag, startPoint x: 64, startPoint y: 310, endPoint x: 295, endPoint y: 323, distance: 232.1
click at [295, 323] on strong ""Their AI-driven roadmap aims to eliminate repetitive back-office tasks and rea…" at bounding box center [255, 336] width 405 height 29
copy strong "heir AI-driven roadmap aims to eliminate repetitive back-office tasks and reall…"
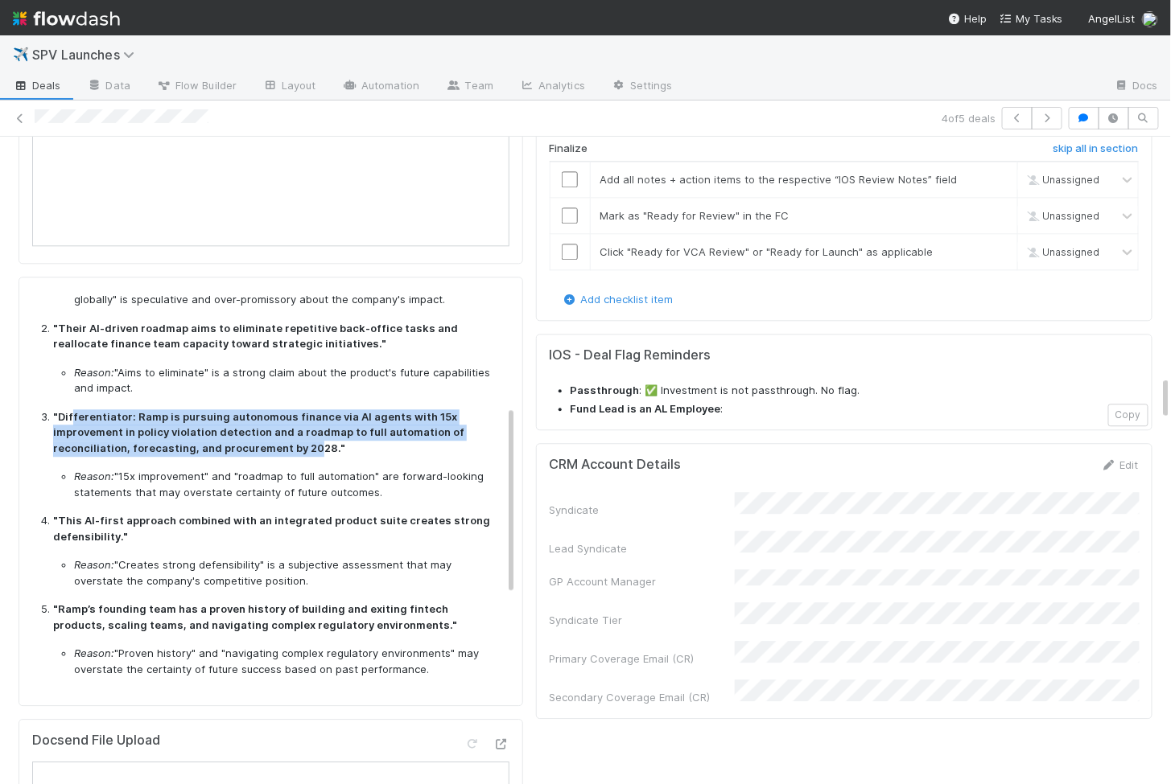
drag, startPoint x: 71, startPoint y: 397, endPoint x: 311, endPoint y: 425, distance: 241.3
click at [311, 425] on strong ""Differentiator: Ramp is pursuing autonomous finance via AI agents with 15x imp…" at bounding box center [258, 432] width 411 height 44
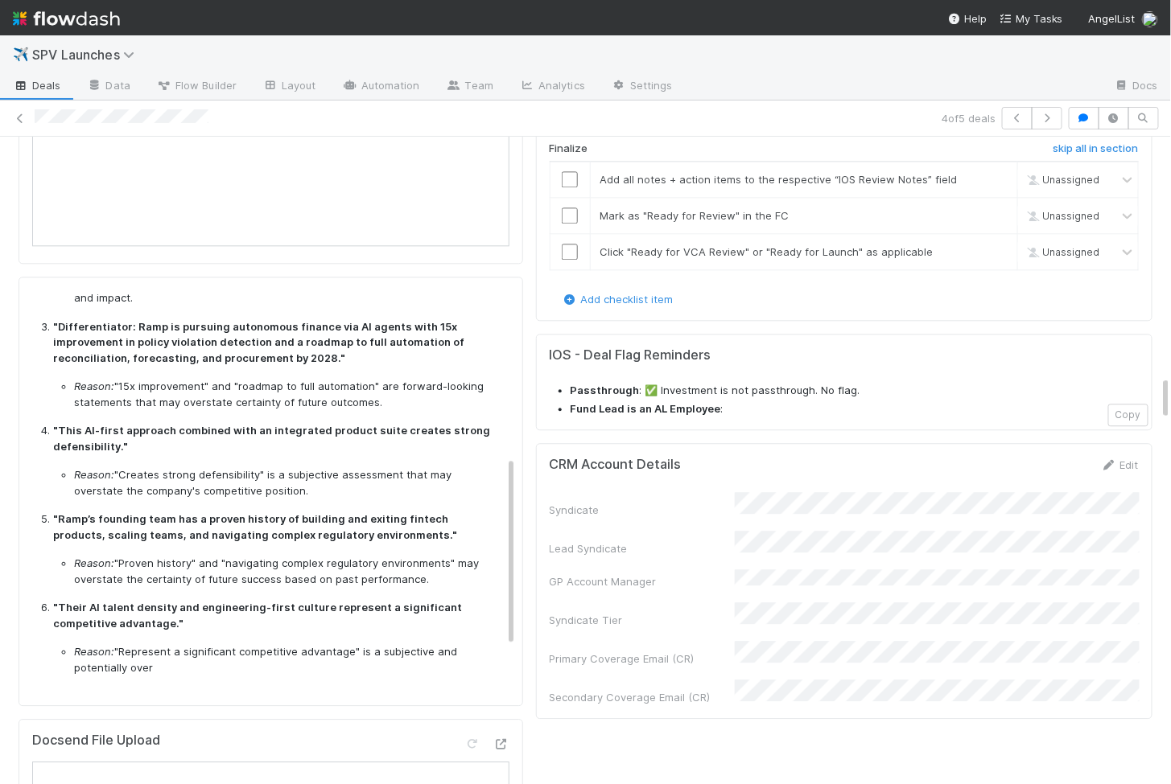
scroll to position [355, 0]
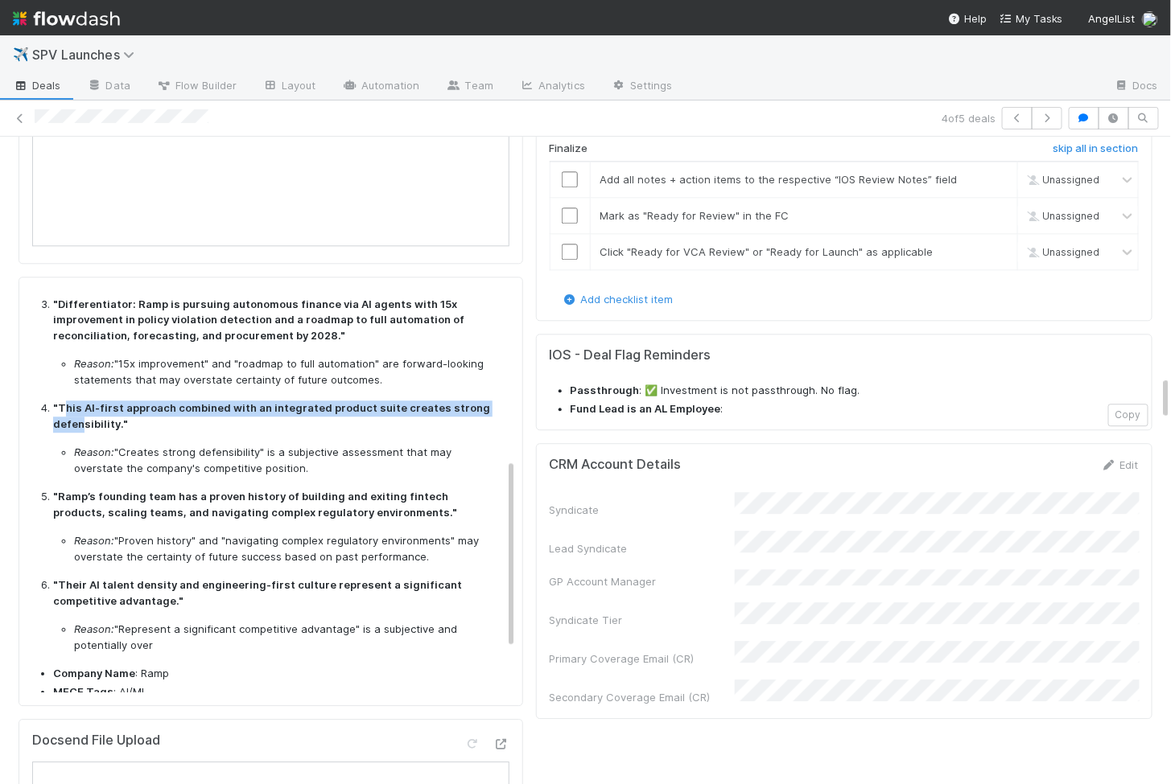
drag, startPoint x: 62, startPoint y: 385, endPoint x: 113, endPoint y: 403, distance: 54.7
click at [113, 403] on strong ""This AI-first approach combined with an integrated product suite creates stron…" at bounding box center [271, 415] width 437 height 29
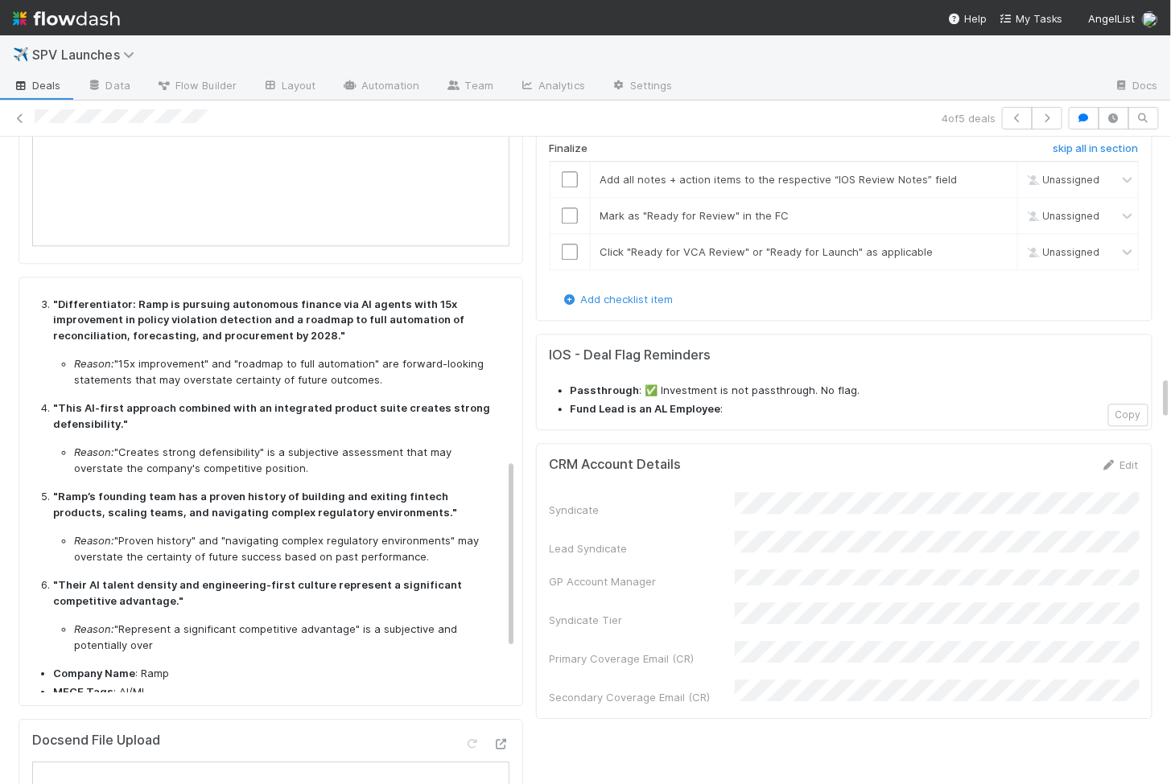
drag, startPoint x: 113, startPoint y: 403, endPoint x: 64, endPoint y: 385, distance: 52.9
click at [64, 401] on strong ""This AI-first approach combined with an integrated product suite creates stron…" at bounding box center [271, 415] width 437 height 29
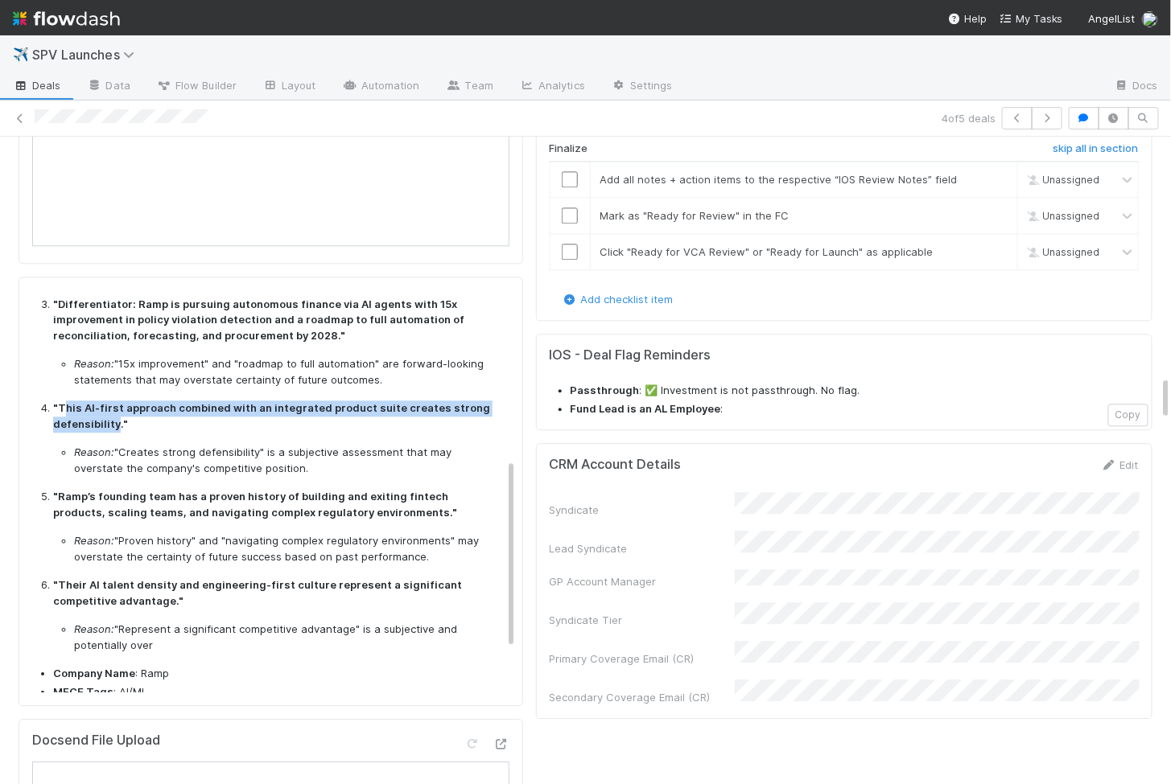
drag, startPoint x: 60, startPoint y: 385, endPoint x: 112, endPoint y: 406, distance: 55.3
click at [112, 406] on strong ""This AI-first approach combined with an integrated product suite creates stron…" at bounding box center [271, 415] width 437 height 29
copy strong "his AI-first approach combined with an integrated product suite creates strong …"
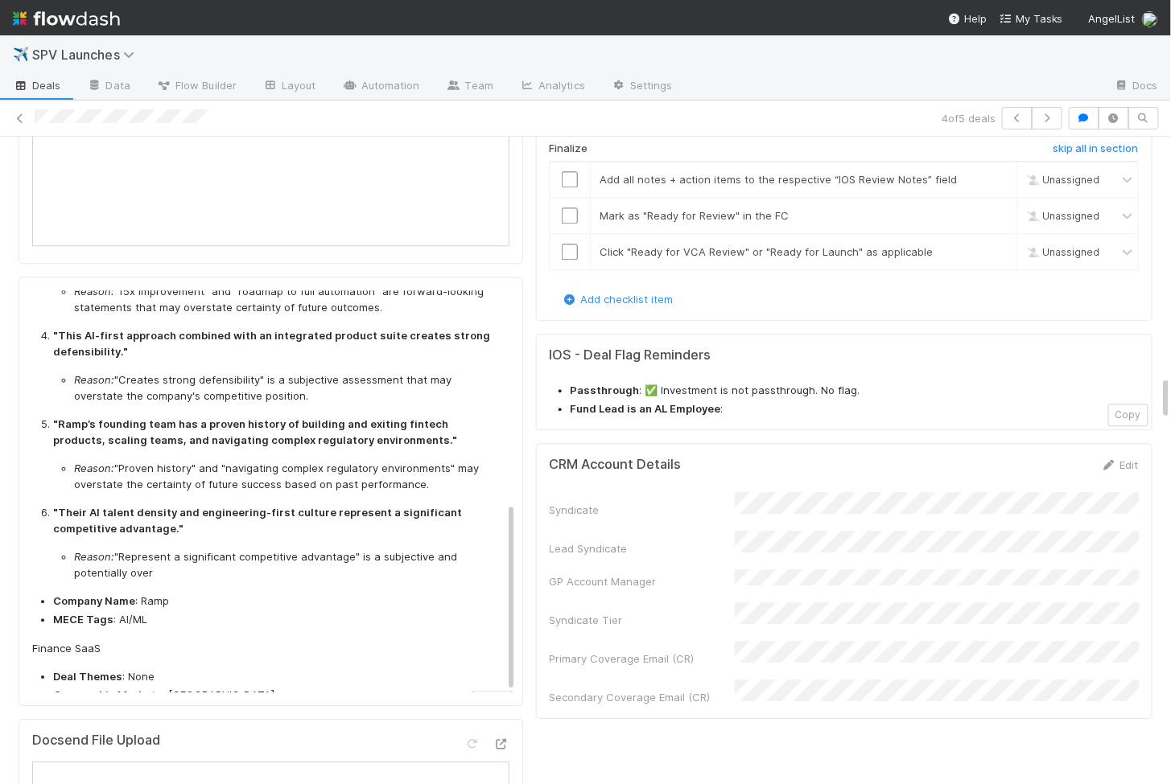
scroll to position [447, 0]
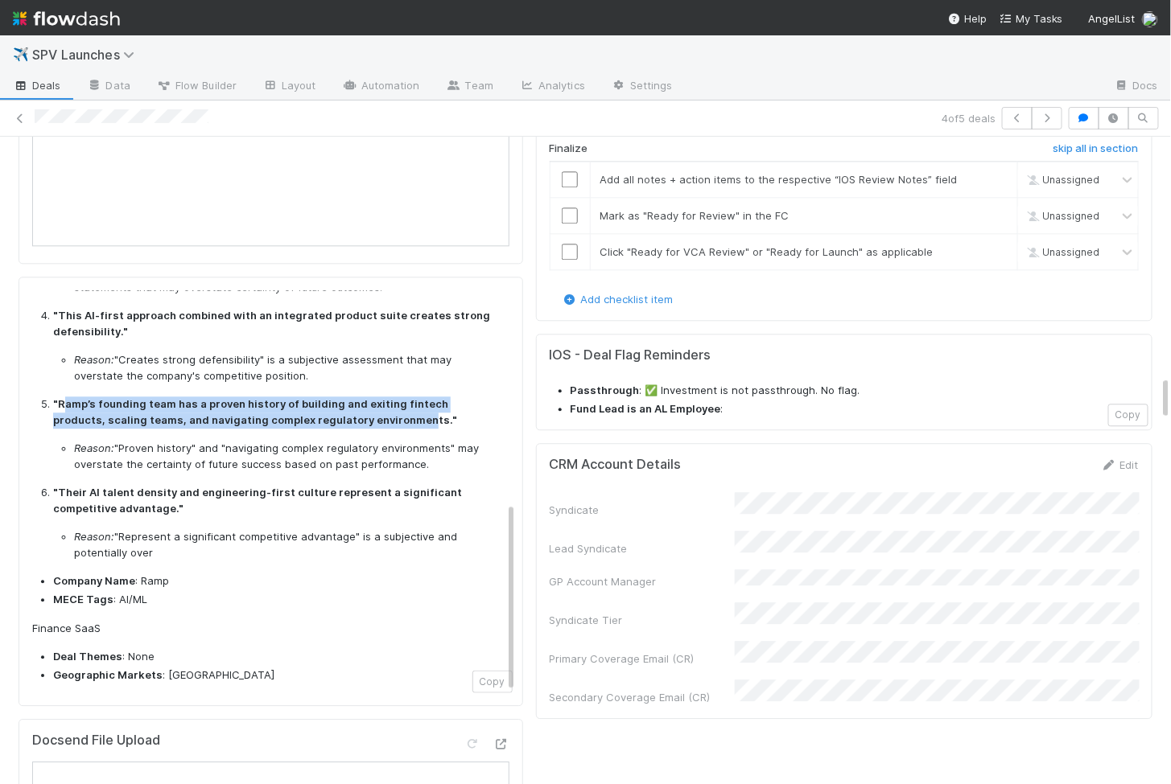
drag, startPoint x: 63, startPoint y: 389, endPoint x: 365, endPoint y: 402, distance: 302.8
click at [365, 402] on strong ""Ramp’s founding team has a proven history of building and exiting fintech prod…" at bounding box center [255, 411] width 404 height 29
copy strong "amp’s founding team has a proven history of building and exiting fintech produc…"
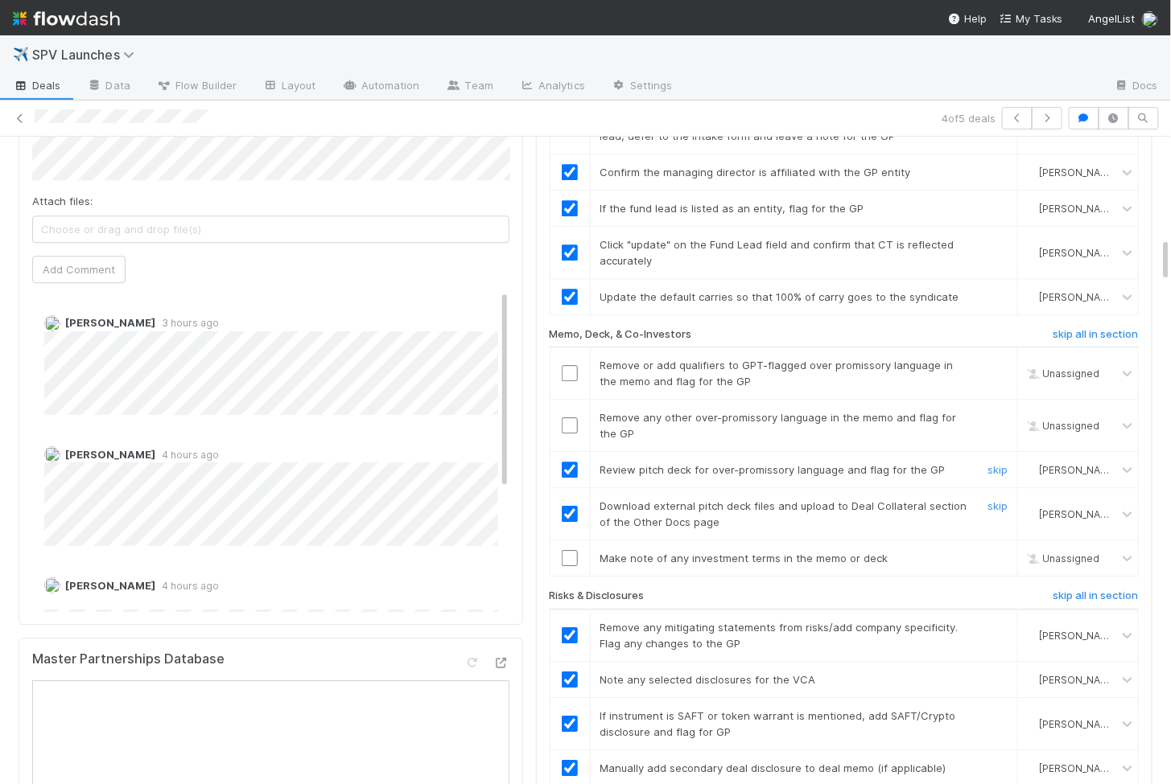
scroll to position [1433, 0]
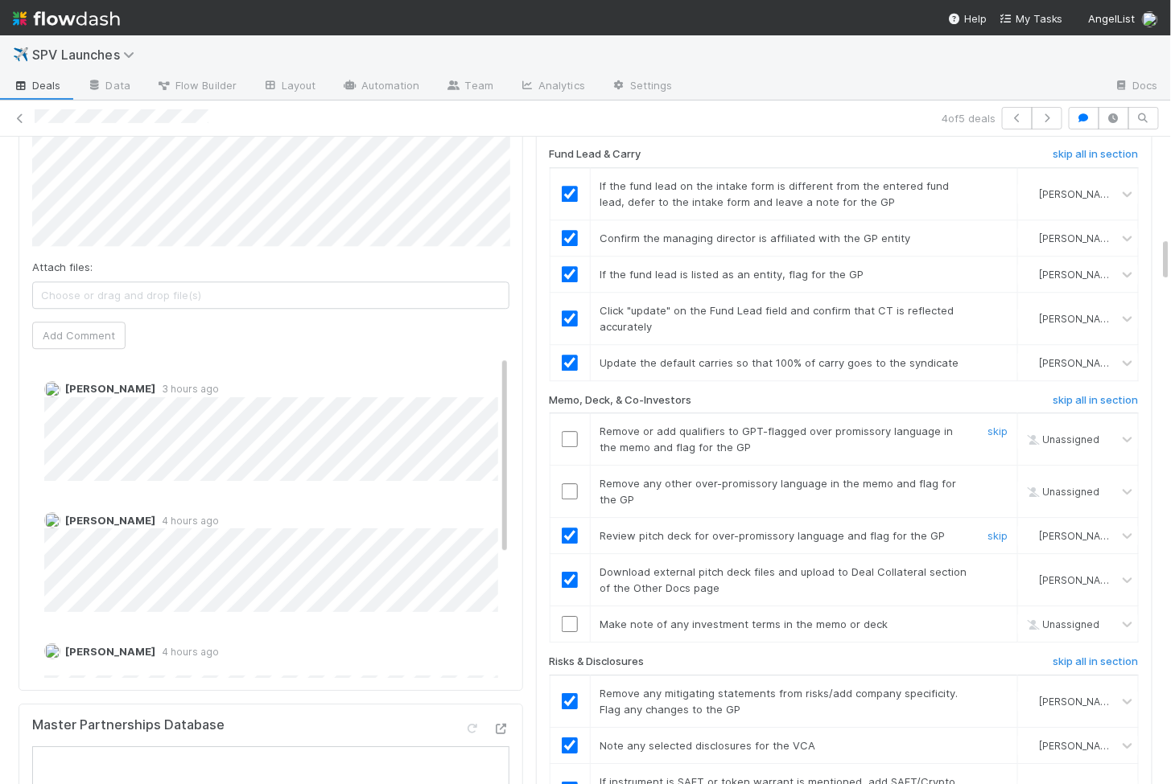
click at [574, 431] on input "checkbox" at bounding box center [570, 439] width 16 height 16
click at [567, 484] on input "checkbox" at bounding box center [570, 492] width 16 height 16
click at [566, 607] on td at bounding box center [570, 625] width 40 height 36
click at [570, 616] on input "checkbox" at bounding box center [570, 624] width 16 height 16
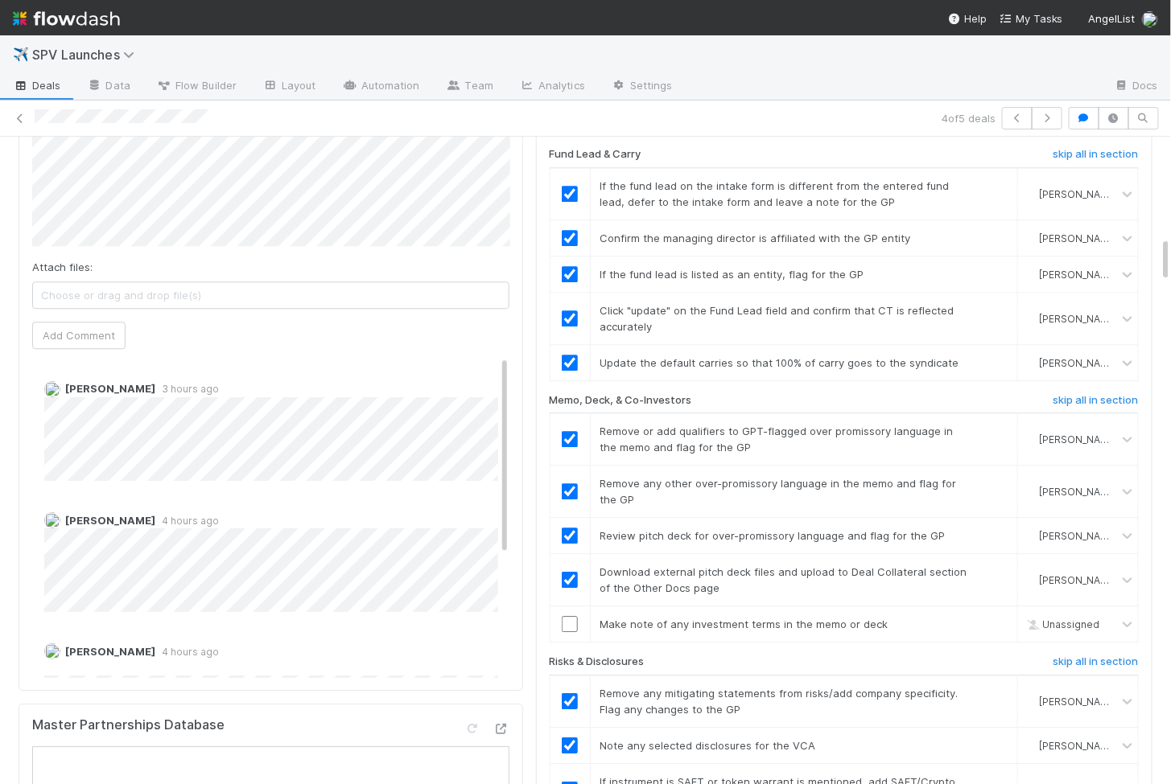
scroll to position [1533, 0]
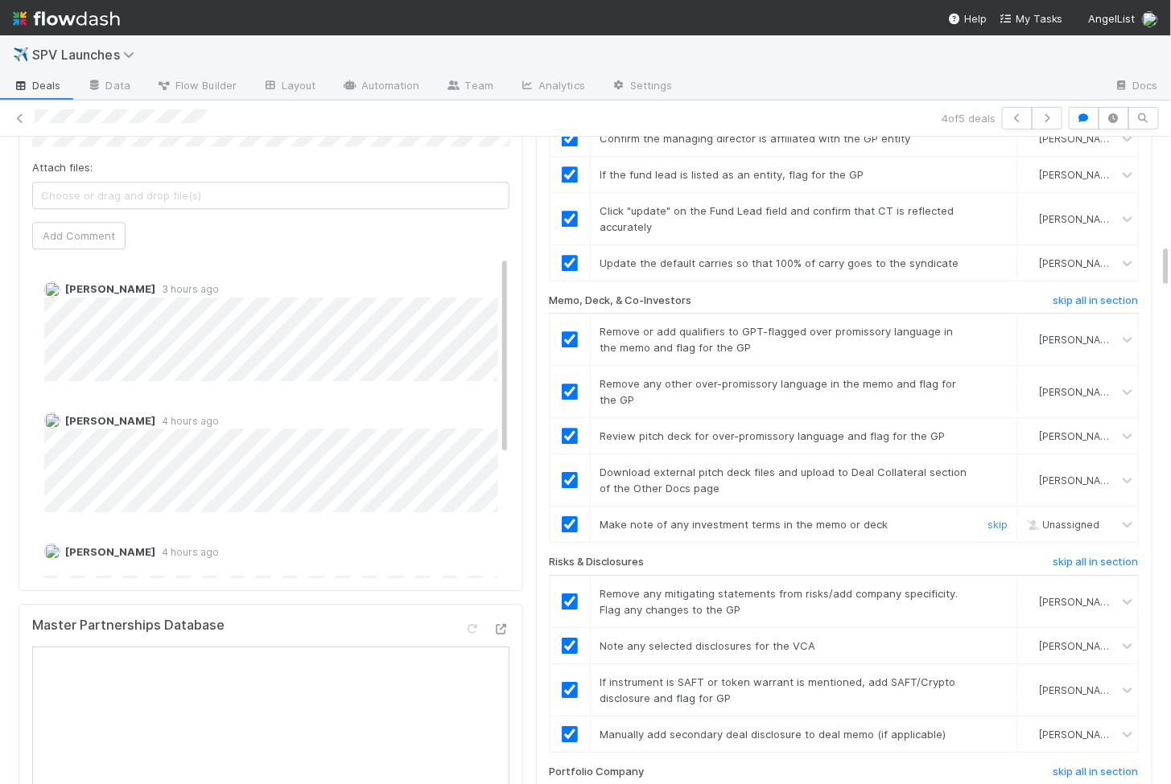
click at [574, 517] on input "checkbox" at bounding box center [570, 525] width 16 height 16
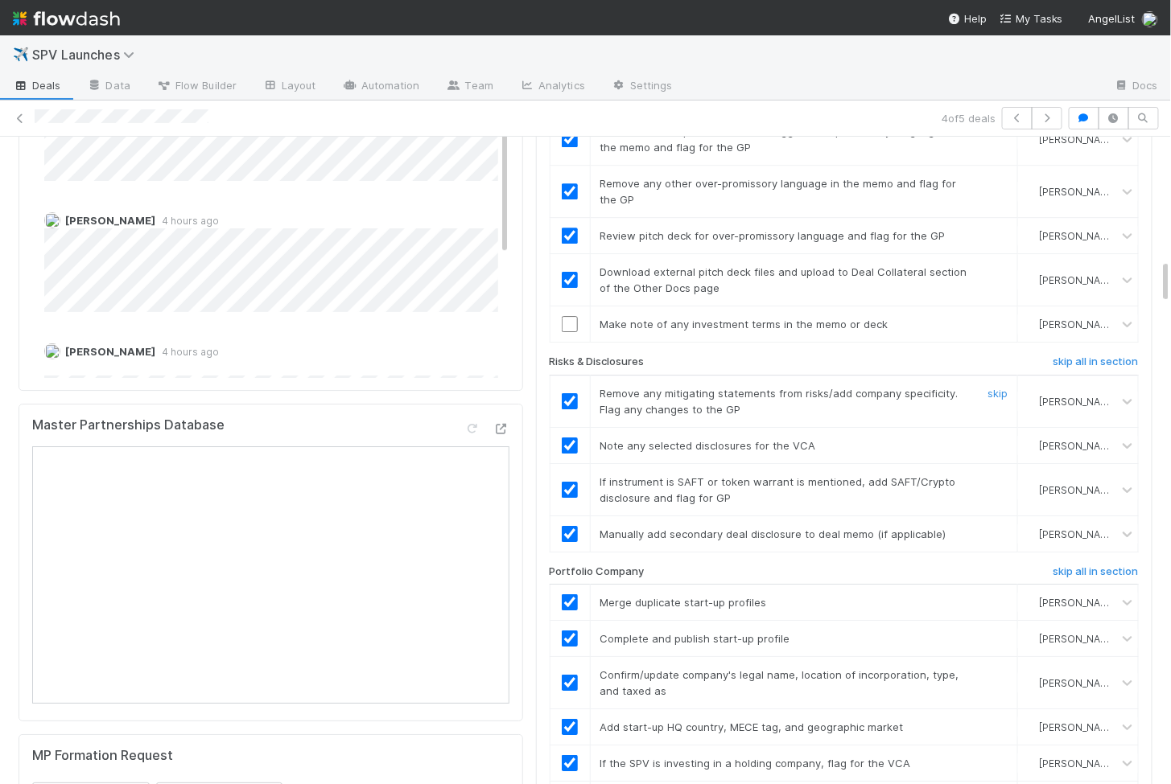
scroll to position [1700, 0]
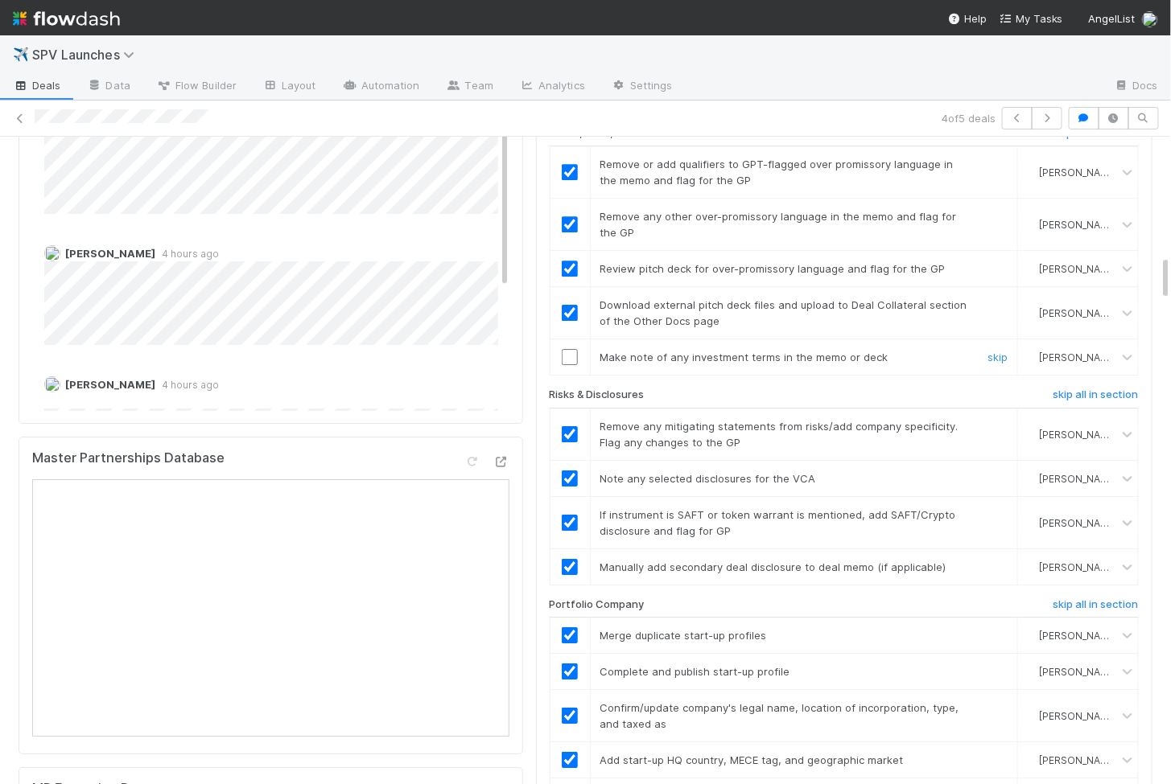
click at [570, 349] on input "checkbox" at bounding box center [570, 357] width 16 height 16
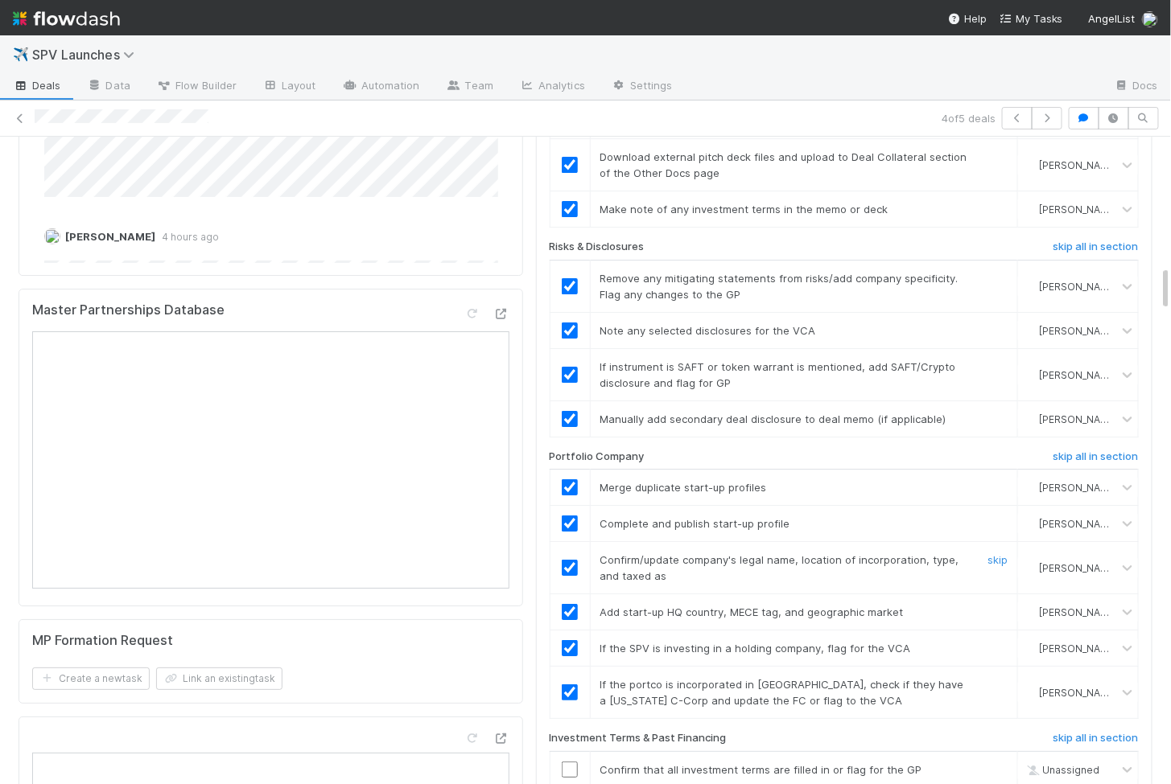
scroll to position [2073, 0]
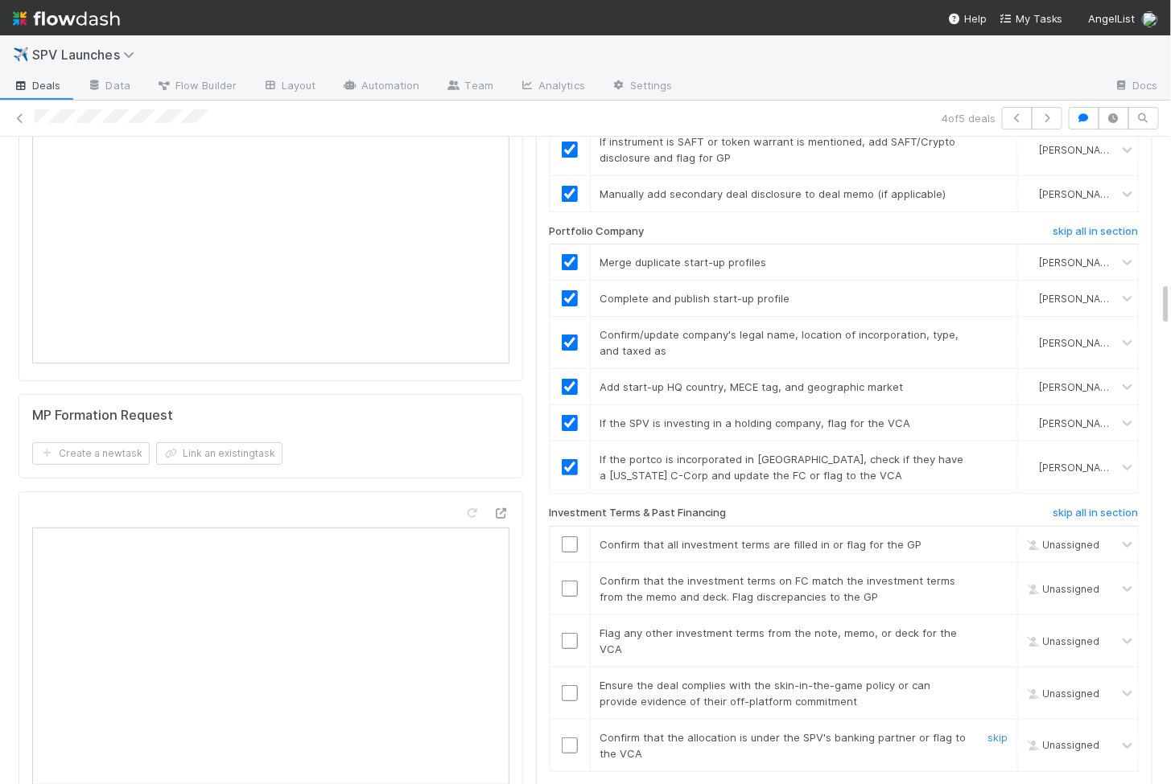
click at [573, 738] on input "checkbox" at bounding box center [570, 746] width 16 height 16
click at [573, 686] on input "checkbox" at bounding box center [570, 694] width 16 height 16
click at [573, 633] on input "checkbox" at bounding box center [570, 641] width 16 height 16
click at [570, 581] on input "checkbox" at bounding box center [570, 589] width 16 height 16
click at [569, 526] on td at bounding box center [570, 544] width 40 height 36
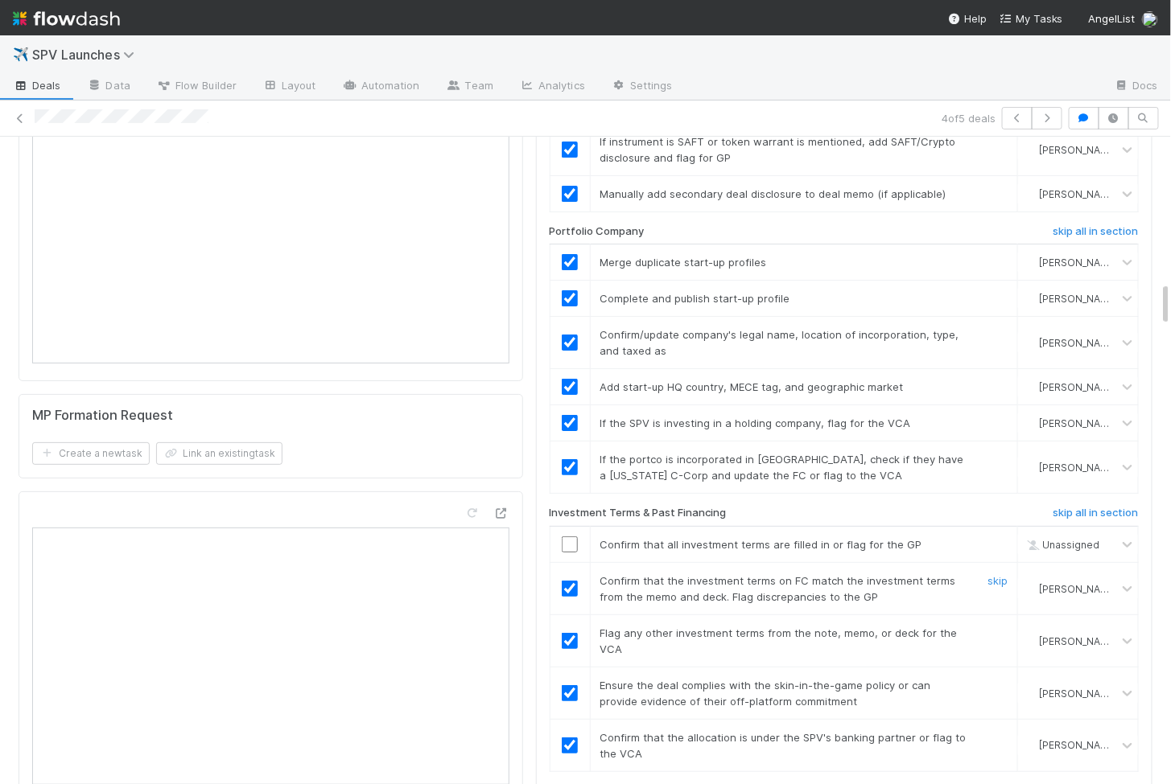
click at [569, 537] on input "checkbox" at bounding box center [570, 545] width 16 height 16
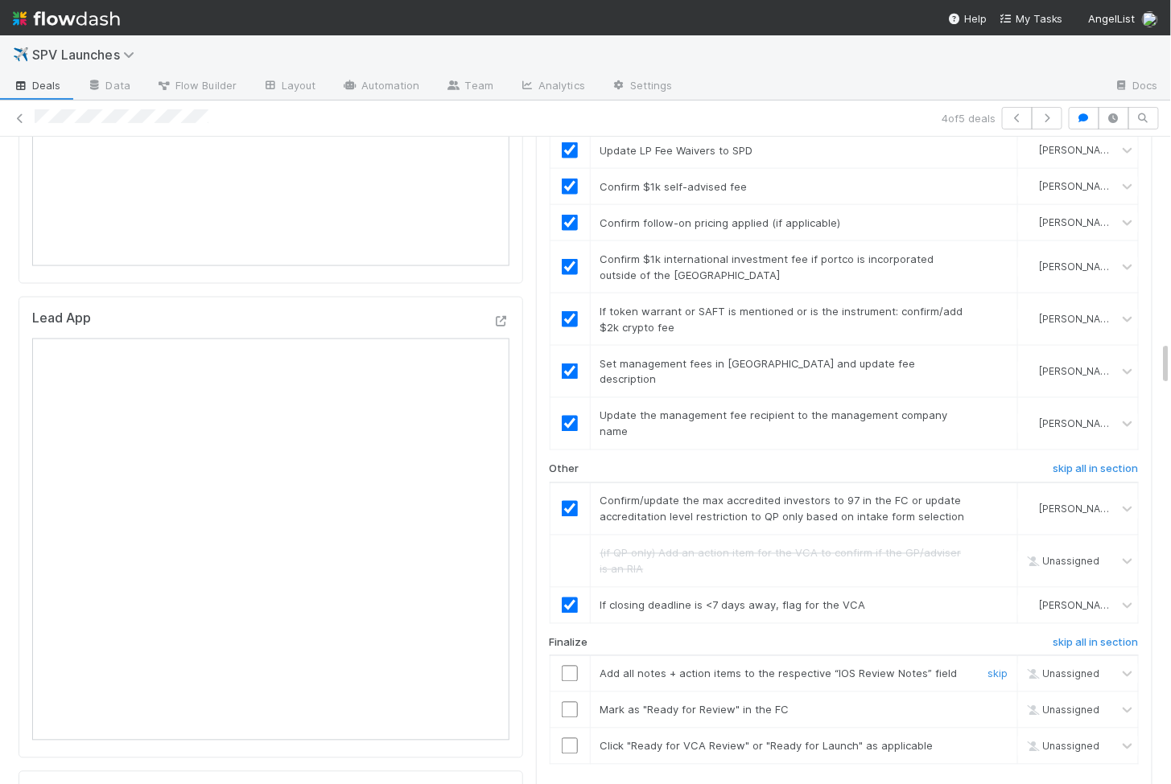
scroll to position [2925, 0]
click at [566, 665] on input "checkbox" at bounding box center [570, 673] width 16 height 16
click at [570, 701] on input "checkbox" at bounding box center [570, 709] width 16 height 16
click at [570, 737] on input "checkbox" at bounding box center [570, 745] width 16 height 16
click at [570, 665] on input "checkbox" at bounding box center [570, 673] width 16 height 16
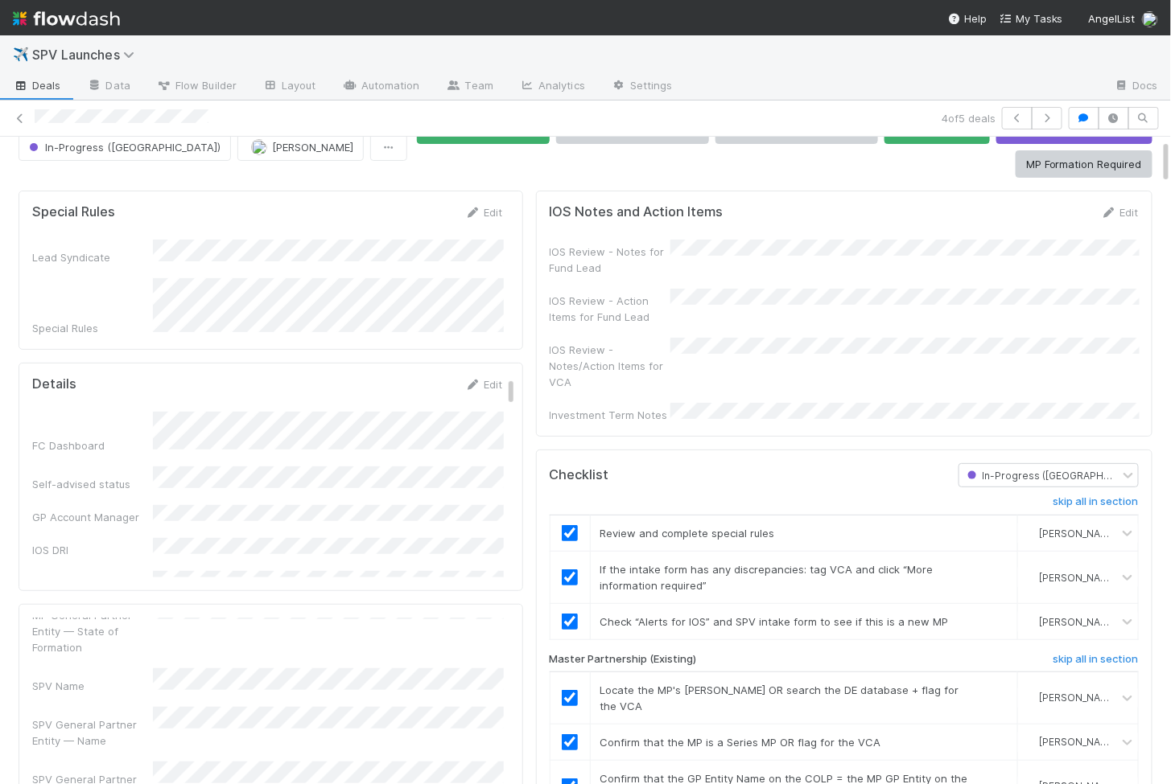
scroll to position [0, 0]
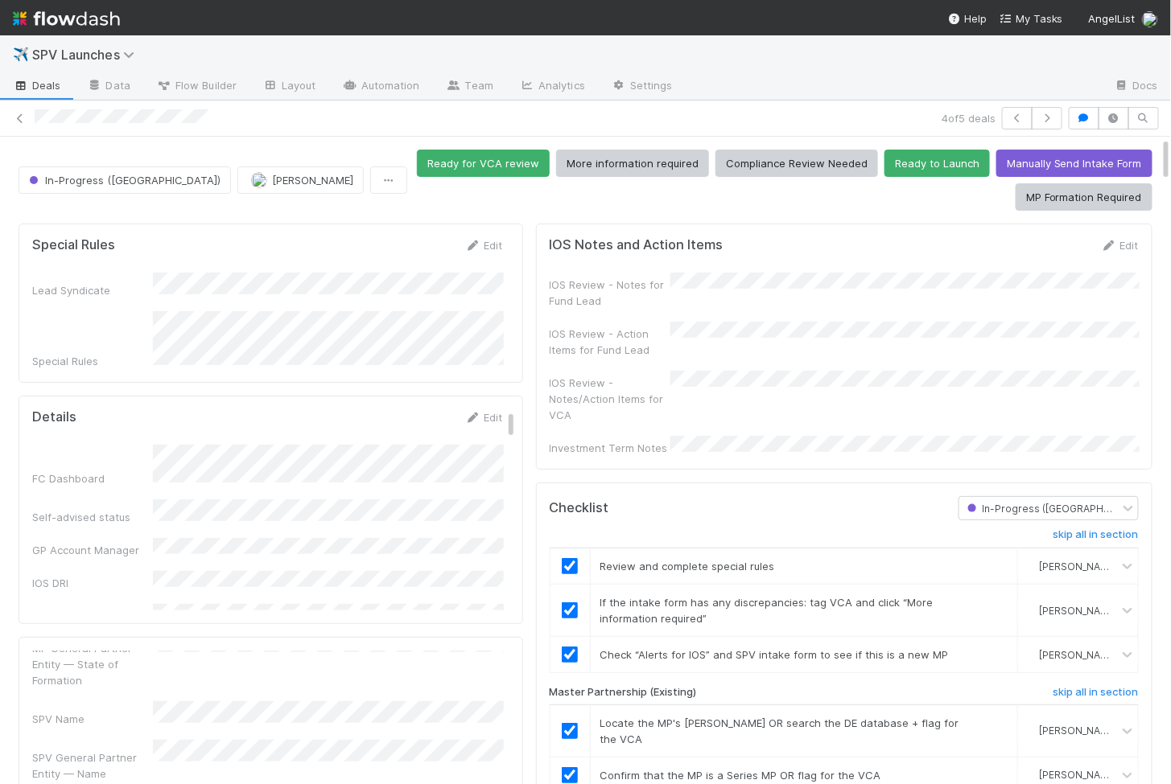
click at [1121, 249] on div "Edit" at bounding box center [1120, 245] width 38 height 16
click at [1122, 244] on link "Edit" at bounding box center [1120, 245] width 38 height 13
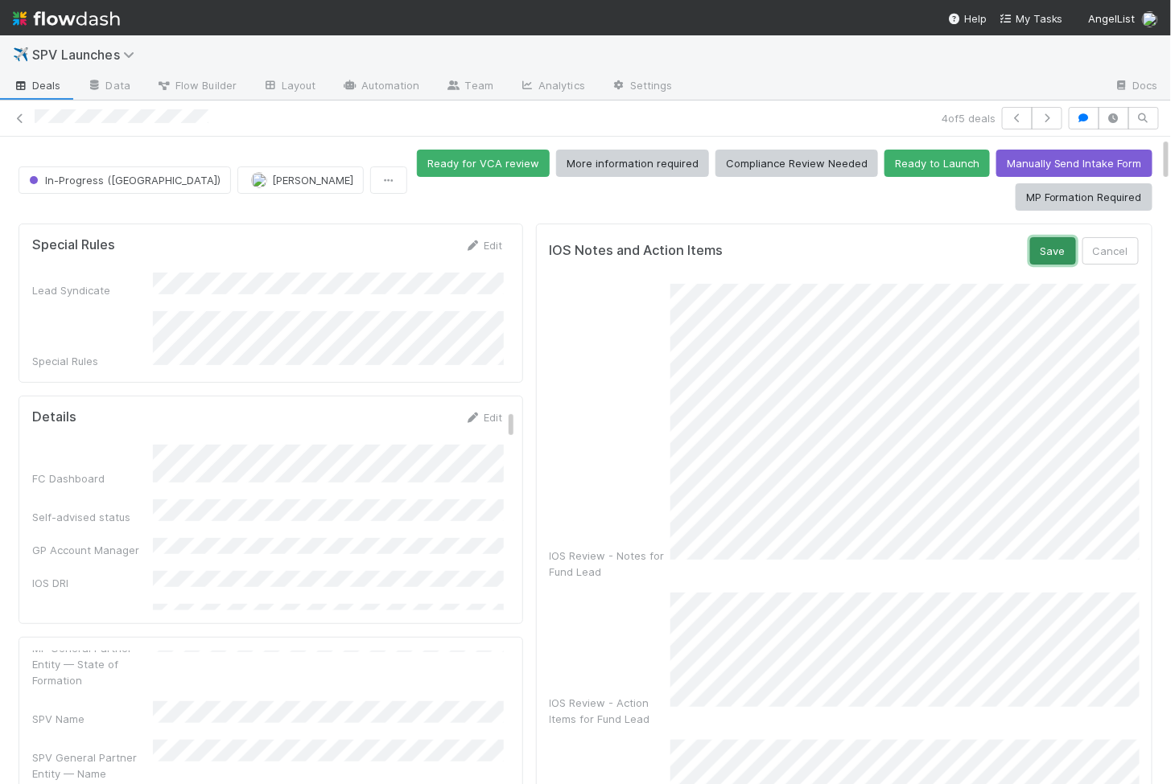
click at [1044, 254] on button "Save" at bounding box center [1053, 250] width 46 height 27
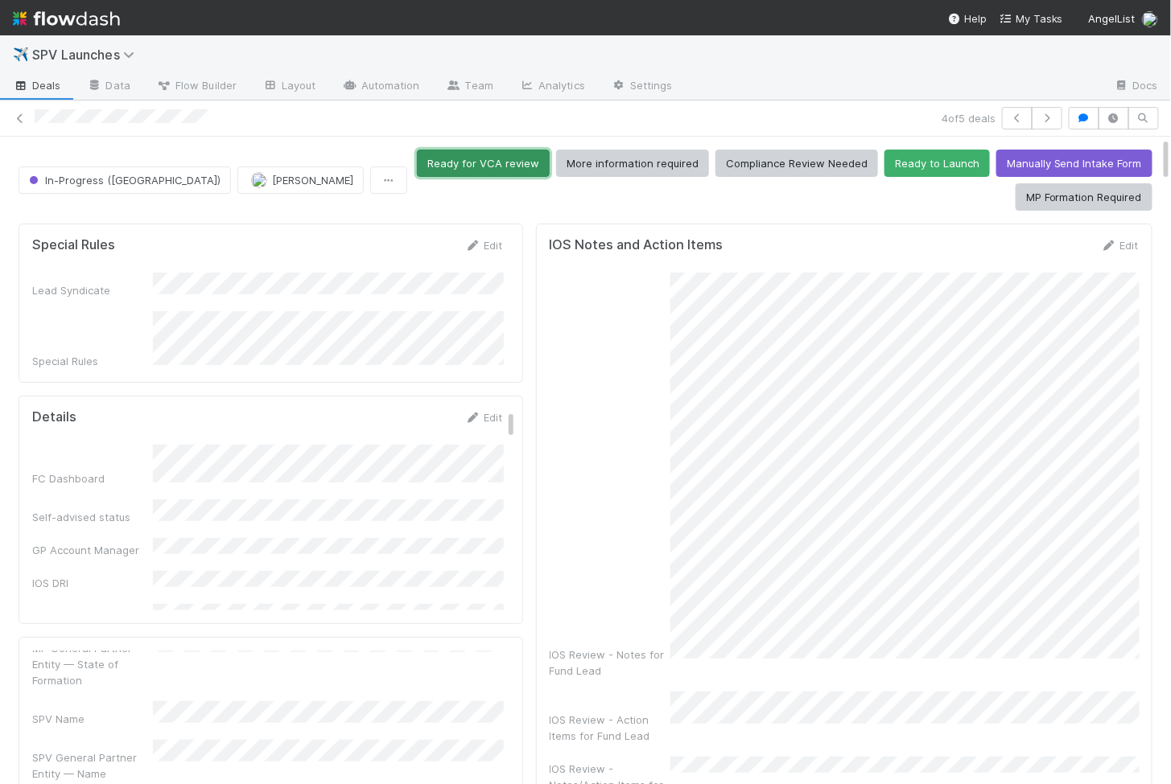
click at [491, 167] on button "Ready for VCA review" at bounding box center [483, 163] width 133 height 27
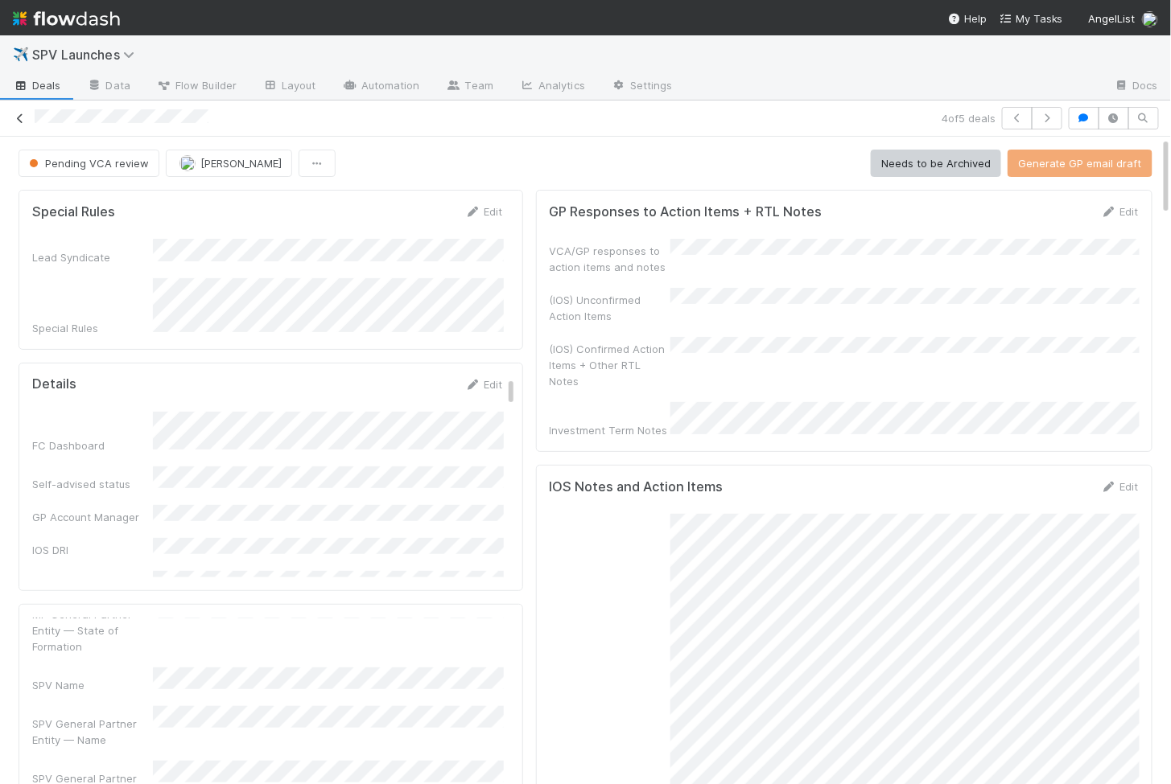
click at [22, 116] on icon at bounding box center [20, 118] width 16 height 10
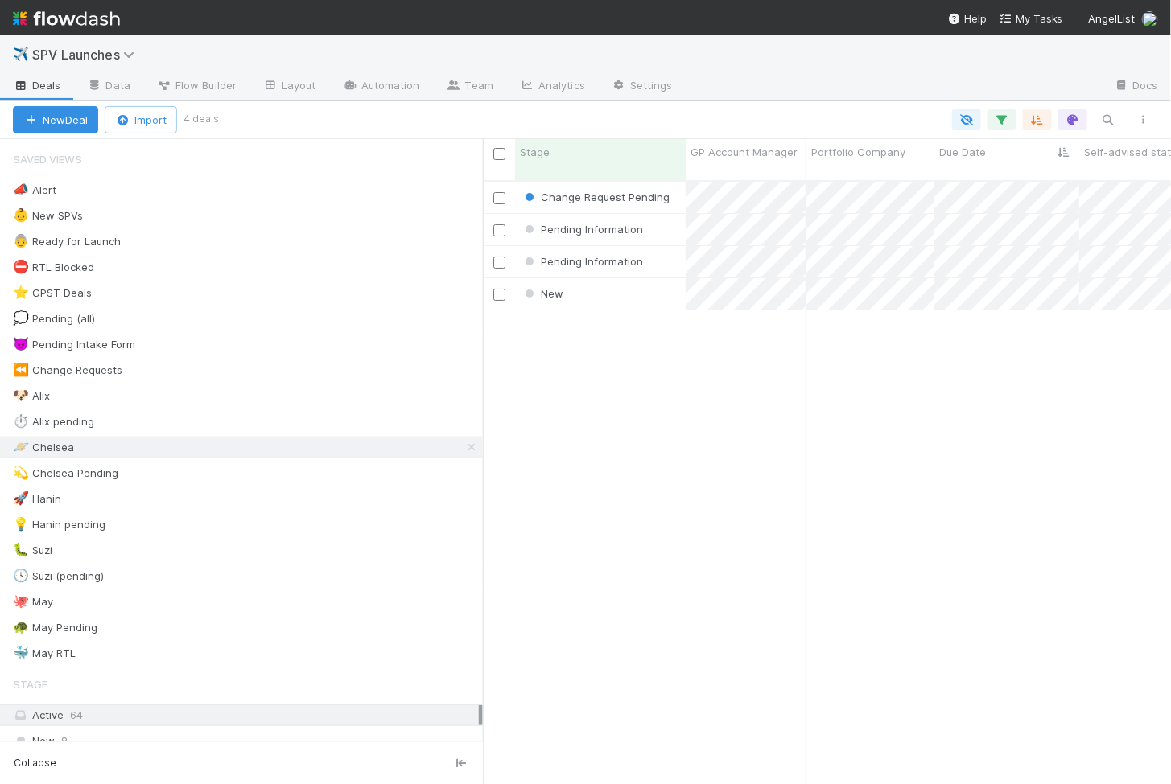
scroll to position [617, 688]
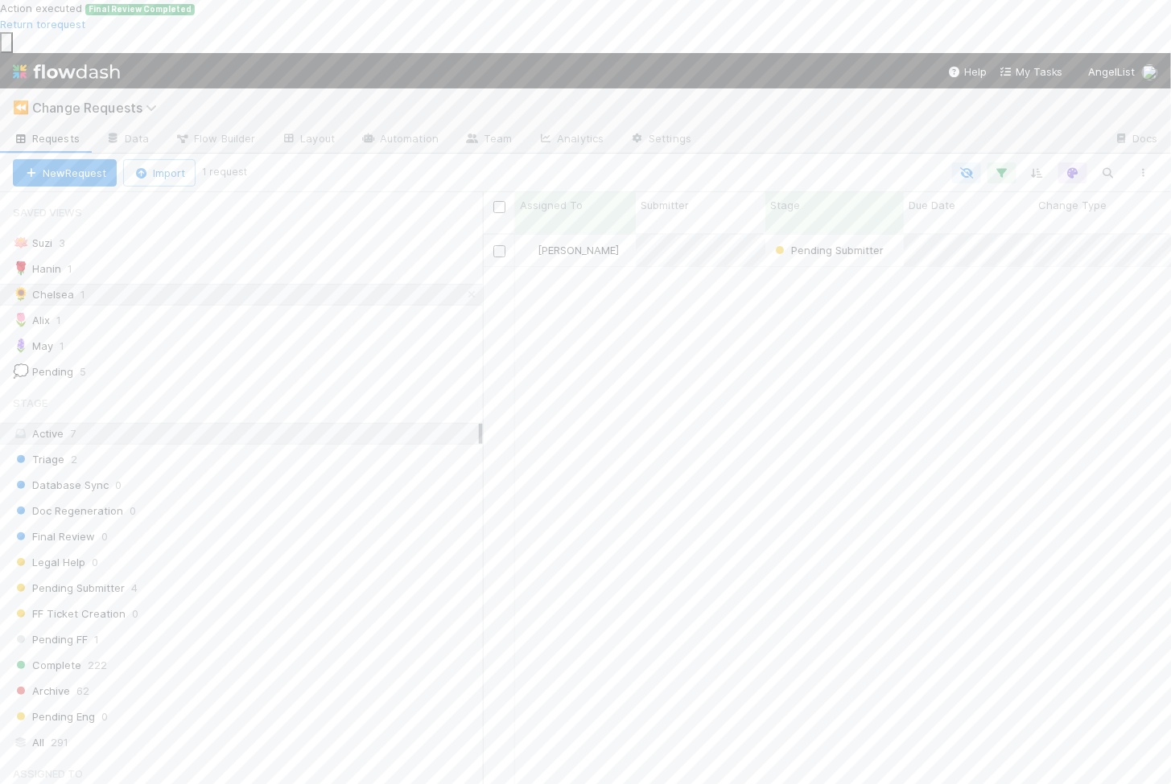
scroll to position [617, 688]
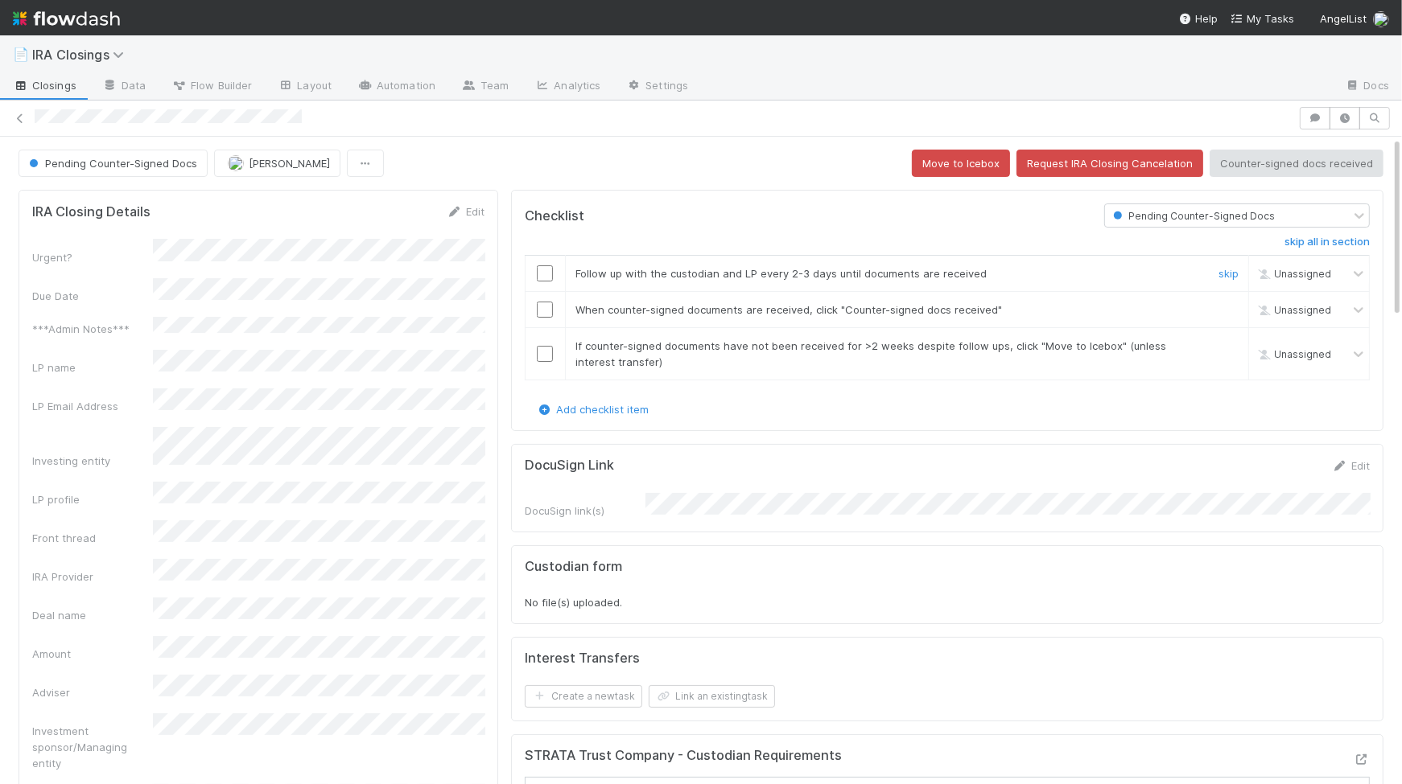
click at [543, 270] on input "checkbox" at bounding box center [545, 274] width 16 height 16
click at [543, 315] on td at bounding box center [545, 310] width 40 height 36
click at [543, 307] on input "checkbox" at bounding box center [545, 310] width 16 height 16
click at [543, 352] on input "checkbox" at bounding box center [545, 354] width 16 height 16
click at [1258, 173] on button "Counter-signed docs received" at bounding box center [1296, 163] width 174 height 27
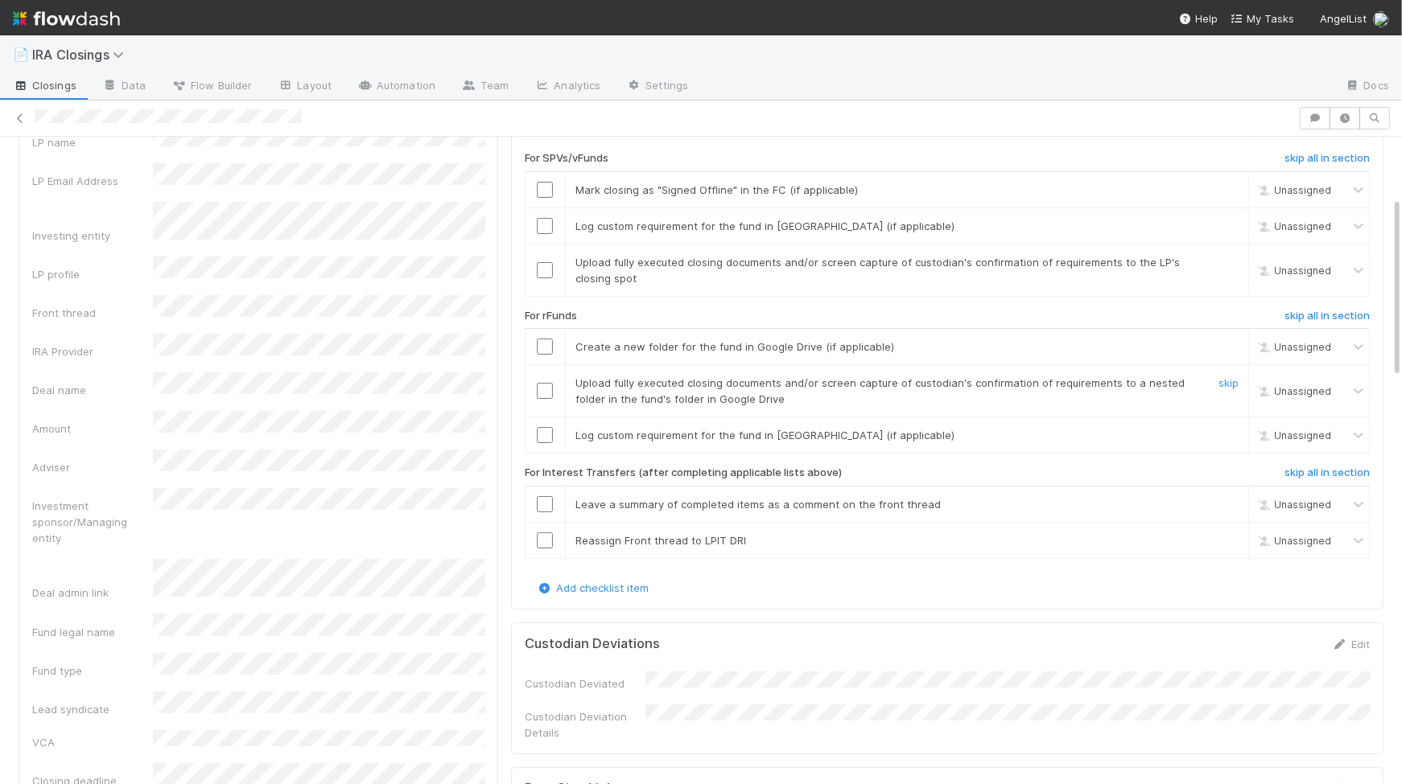
scroll to position [232, 0]
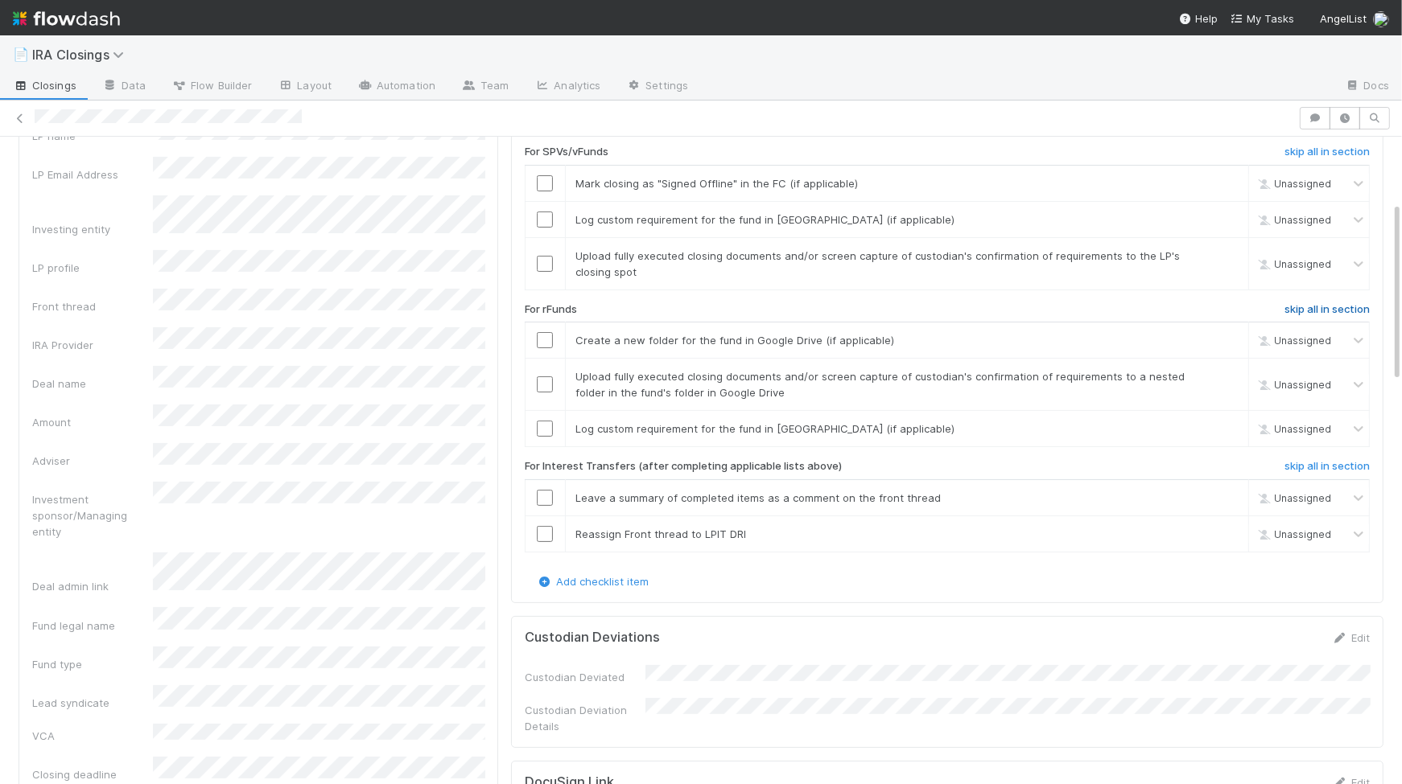
click at [1303, 303] on h6 "skip all in section" at bounding box center [1326, 309] width 85 height 13
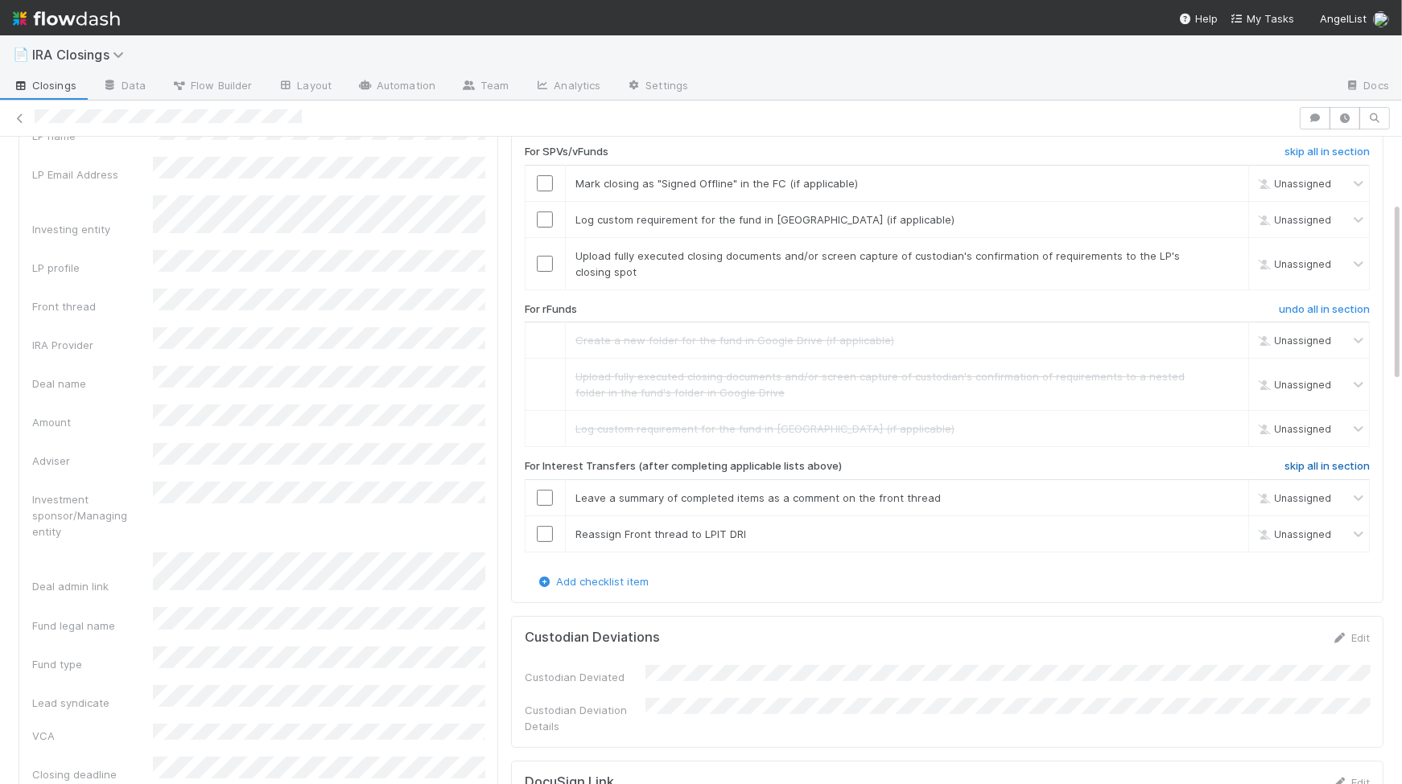
click at [1316, 460] on h6 "skip all in section" at bounding box center [1326, 466] width 85 height 13
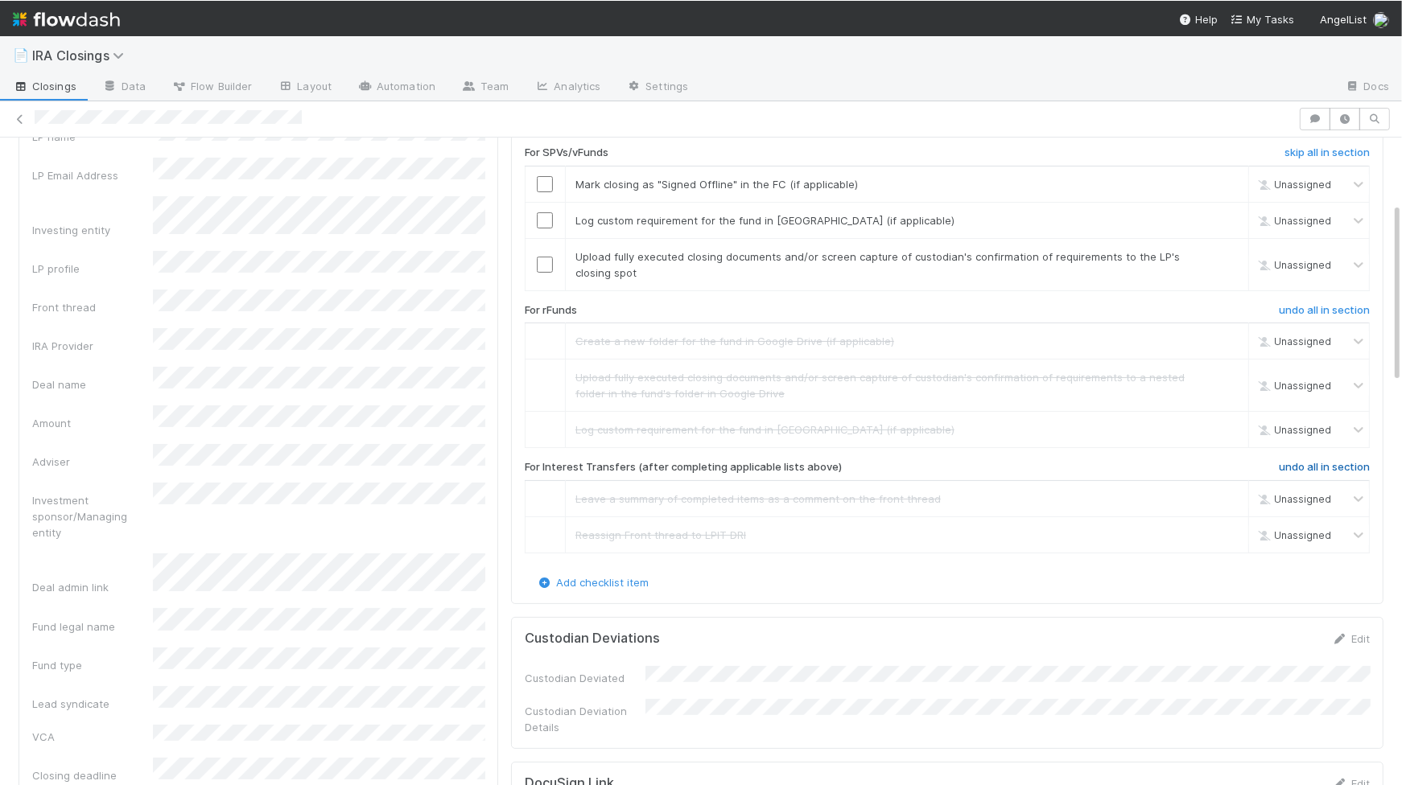
scroll to position [0, 0]
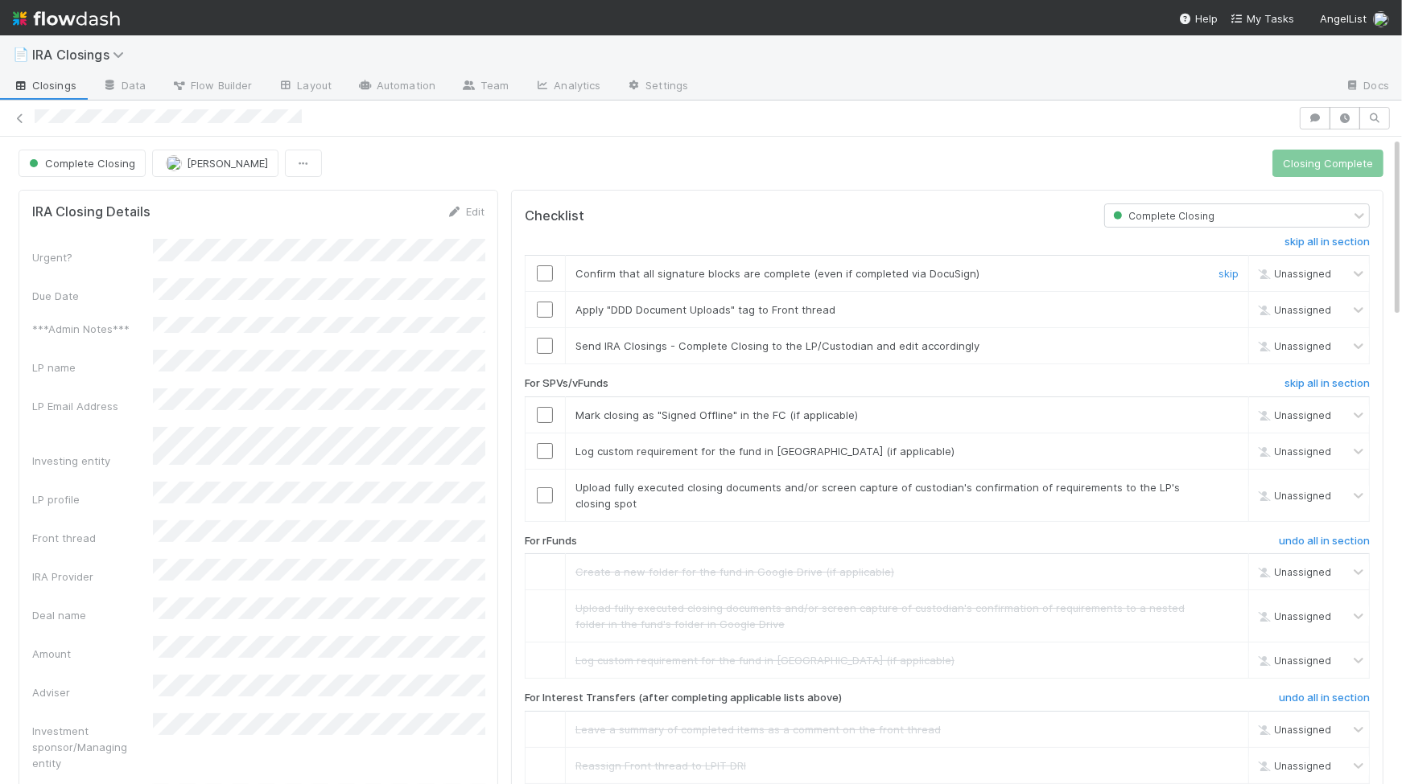
click at [546, 266] on input "checkbox" at bounding box center [545, 274] width 16 height 16
checkbox input "true"
click at [543, 307] on input "checkbox" at bounding box center [545, 310] width 16 height 16
click at [545, 414] on input "checkbox" at bounding box center [545, 415] width 16 height 16
click at [545, 446] on input "checkbox" at bounding box center [545, 451] width 16 height 16
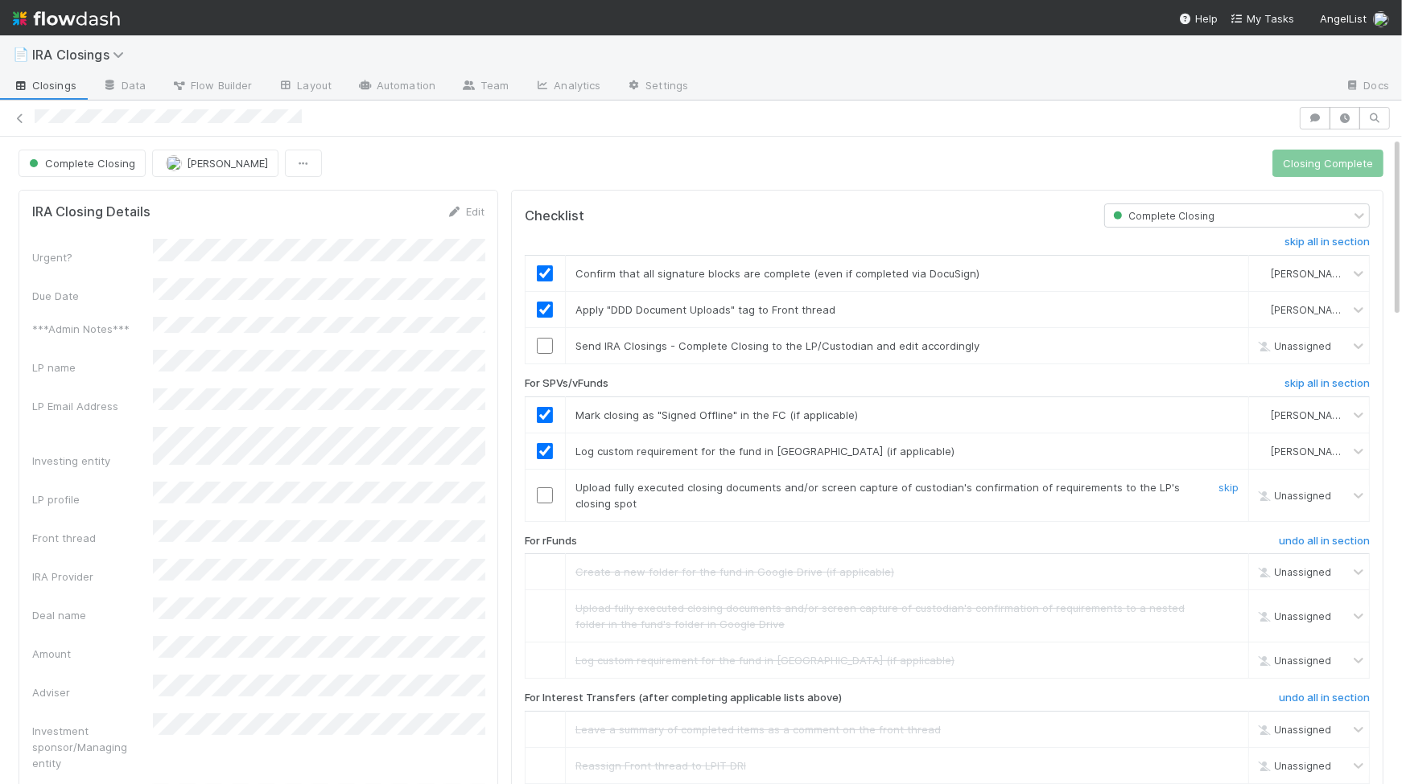
click at [545, 491] on input "checkbox" at bounding box center [545, 496] width 16 height 16
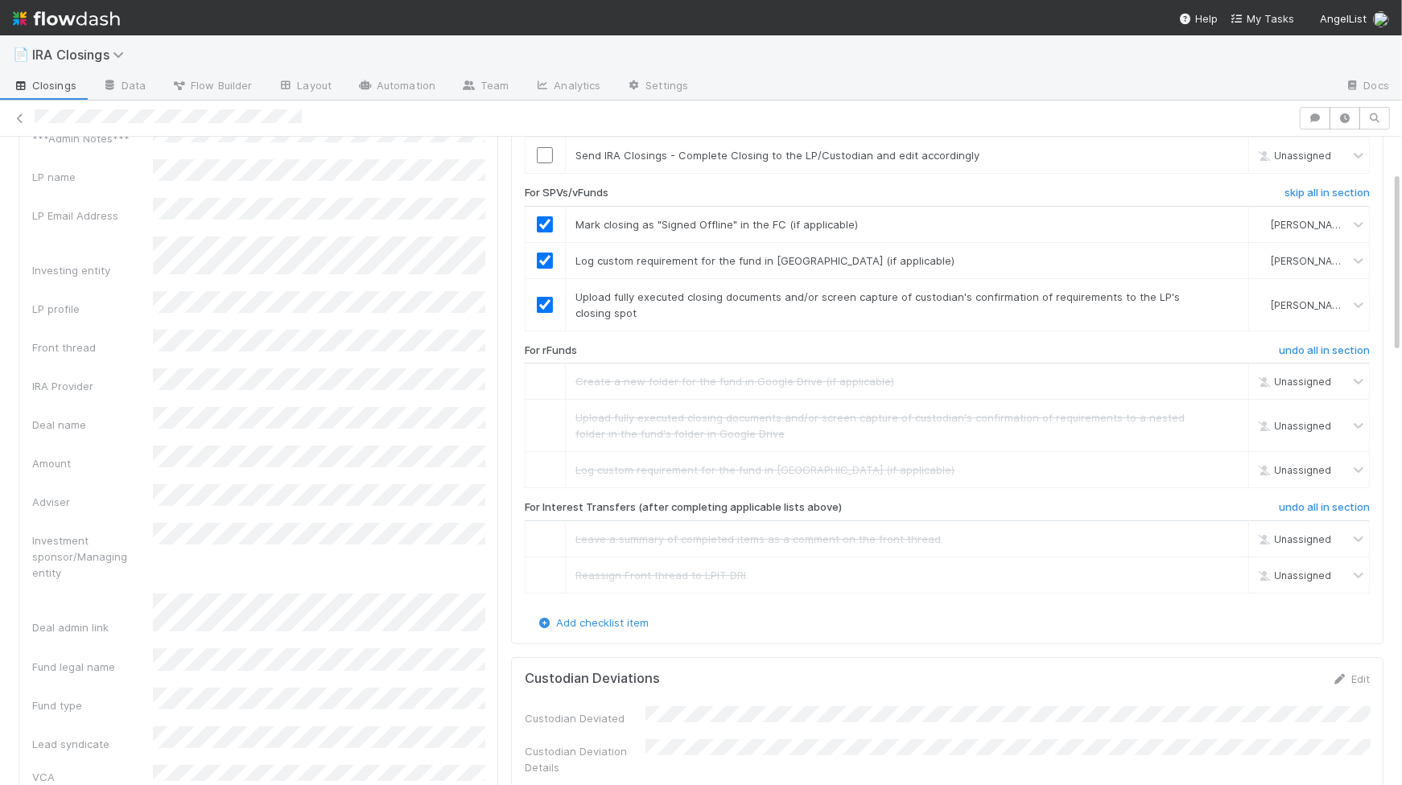
scroll to position [212, 0]
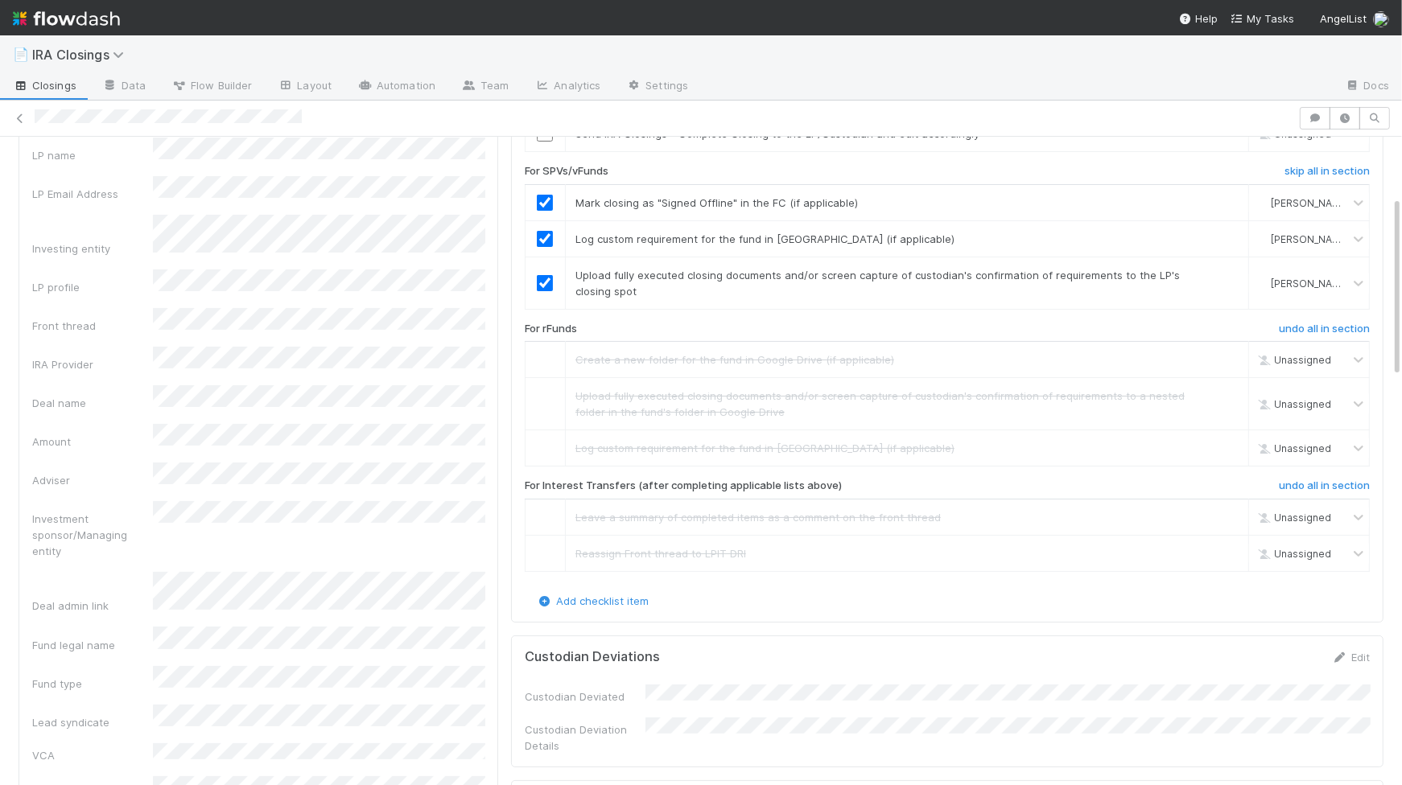
click at [145, 627] on div "Fund legal name" at bounding box center [258, 640] width 452 height 26
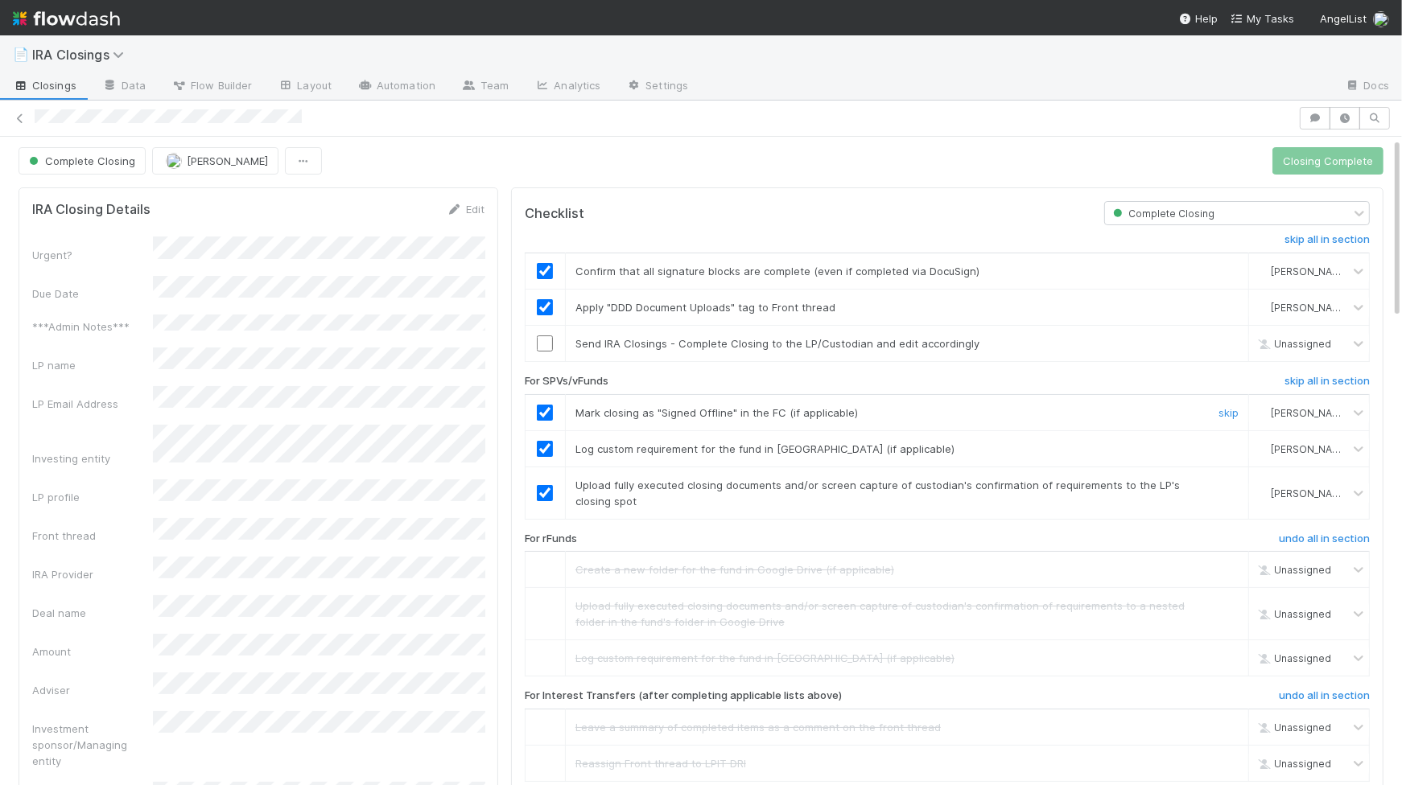
scroll to position [0, 0]
click at [543, 348] on input "checkbox" at bounding box center [545, 346] width 16 height 16
click at [1313, 162] on button "Closing Complete" at bounding box center [1327, 163] width 111 height 27
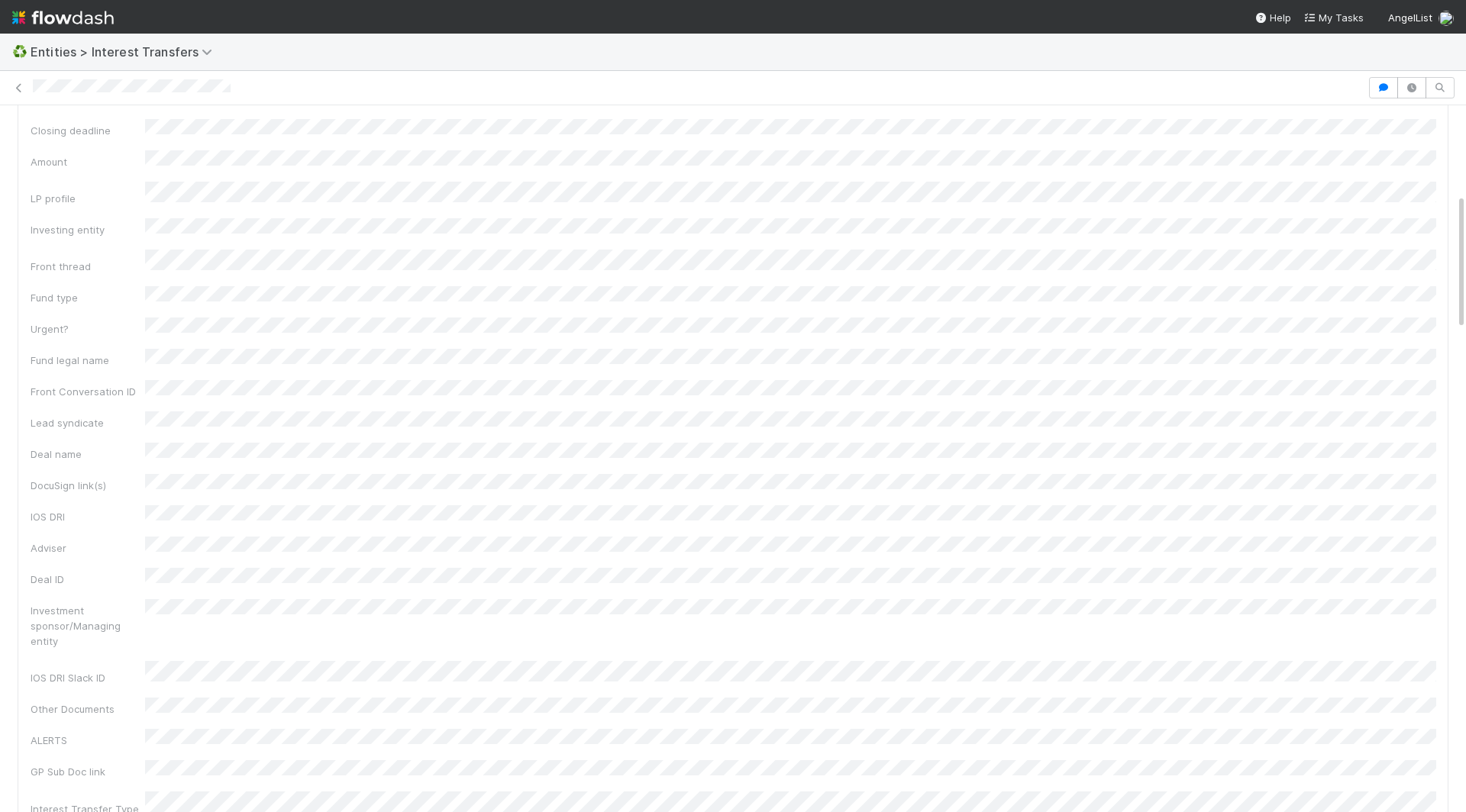
scroll to position [1825, 0]
